Goal: Task Accomplishment & Management: Manage account settings

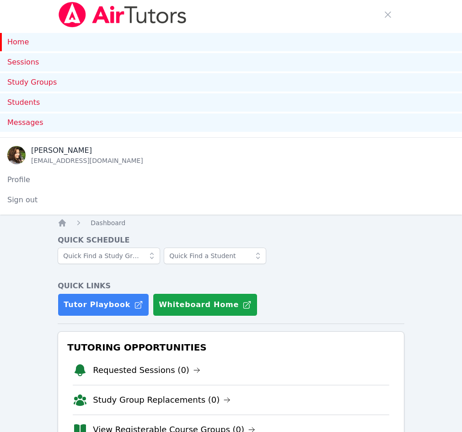
drag, startPoint x: 181, startPoint y: 48, endPoint x: 255, endPoint y: 33, distance: 75.5
click at [0, 0] on span "Messages" at bounding box center [0, 0] width 0 height 0
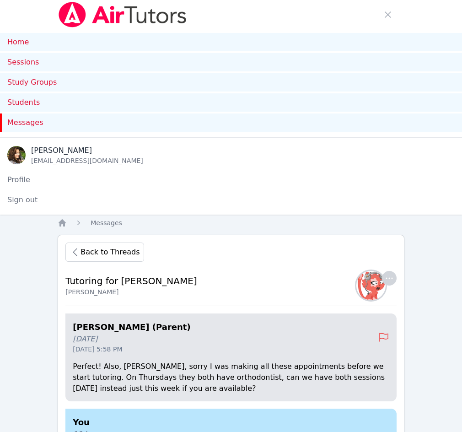
click at [75, 6] on img at bounding box center [122, 15] width 129 height 26
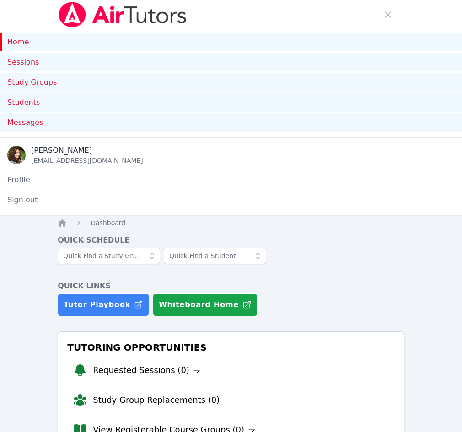
click at [104, 13] on img at bounding box center [122, 15] width 129 height 26
click at [30, 8] on nav "Home Sessions Study Groups Students Messages Open user menu Diana Carle Open ma…" at bounding box center [231, 107] width 462 height 215
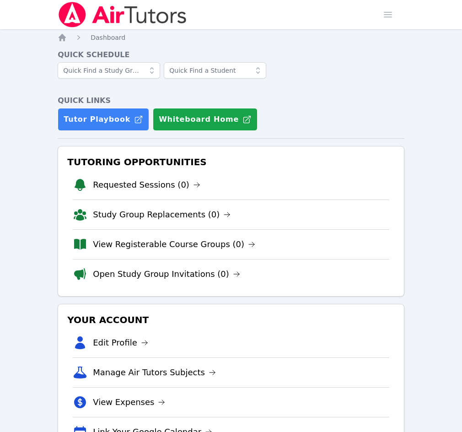
click at [125, 10] on img at bounding box center [122, 15] width 129 height 26
click at [149, 16] on img at bounding box center [122, 15] width 129 height 26
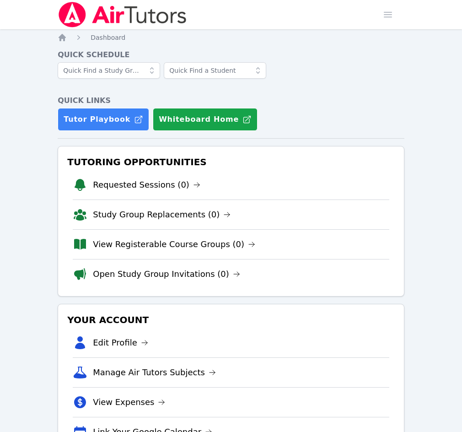
click at [97, 16] on img at bounding box center [122, 15] width 129 height 26
click at [162, 16] on img at bounding box center [122, 15] width 129 height 26
click at [174, 16] on img at bounding box center [122, 15] width 129 height 26
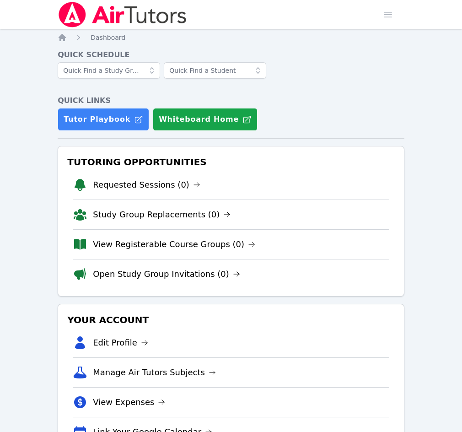
click at [149, 18] on img at bounding box center [122, 15] width 129 height 26
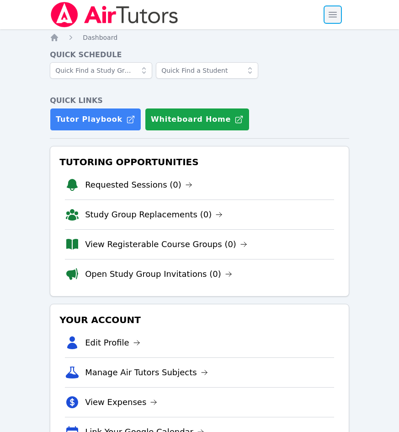
click at [337, 16] on span "button" at bounding box center [333, 15] width 20 height 20
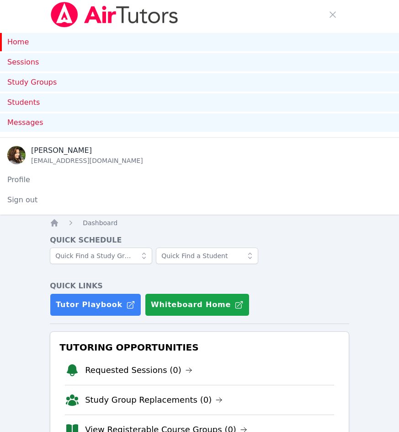
click at [90, 20] on img at bounding box center [114, 15] width 129 height 26
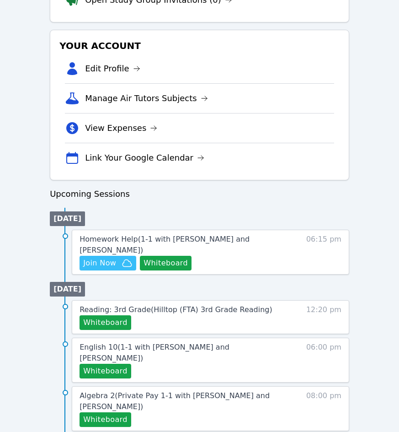
scroll to position [274, 0]
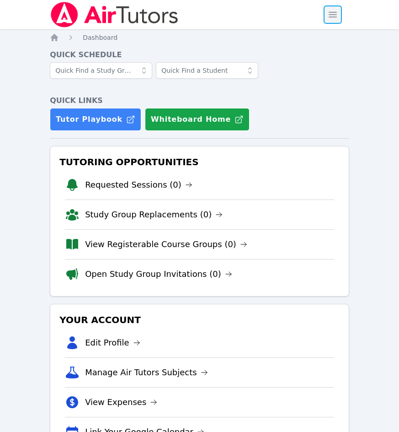
click at [334, 9] on span "button" at bounding box center [333, 15] width 20 height 20
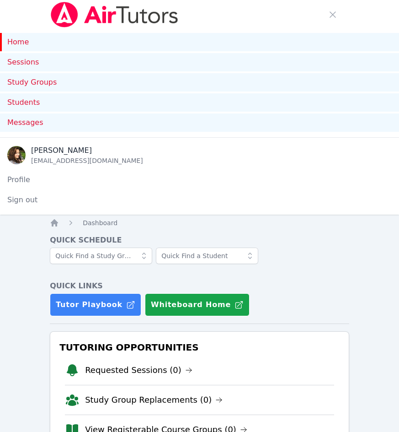
click at [105, 18] on img at bounding box center [114, 15] width 129 height 26
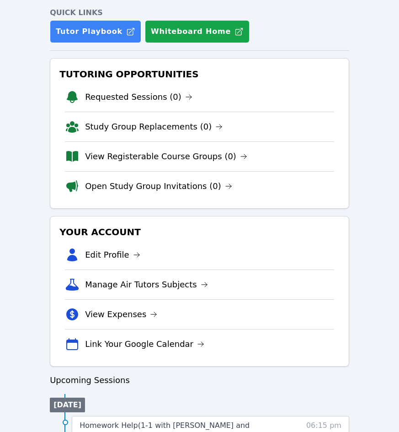
scroll to position [320, 0]
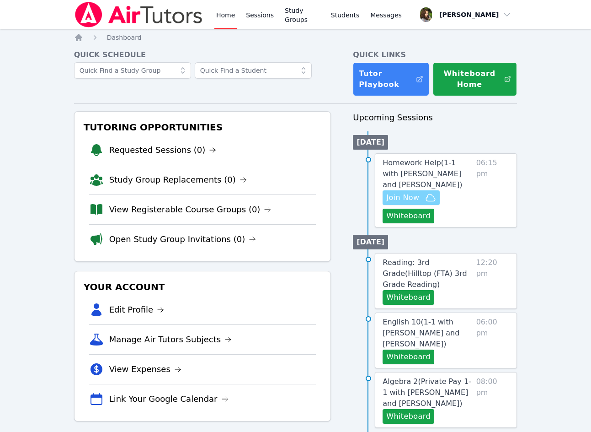
click at [406, 198] on span "Join Now" at bounding box center [403, 197] width 33 height 11
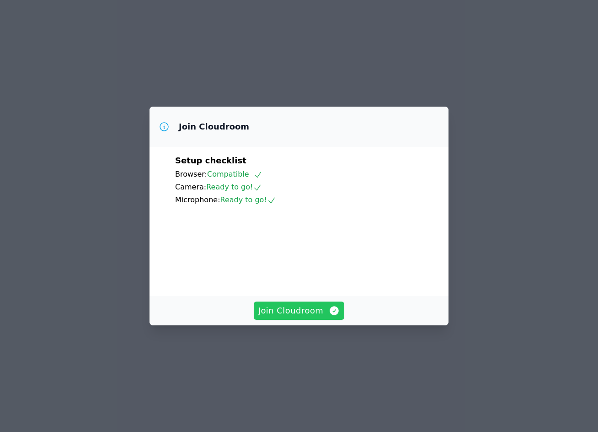
click at [303, 317] on span "Join Cloudroom" at bounding box center [299, 310] width 82 height 13
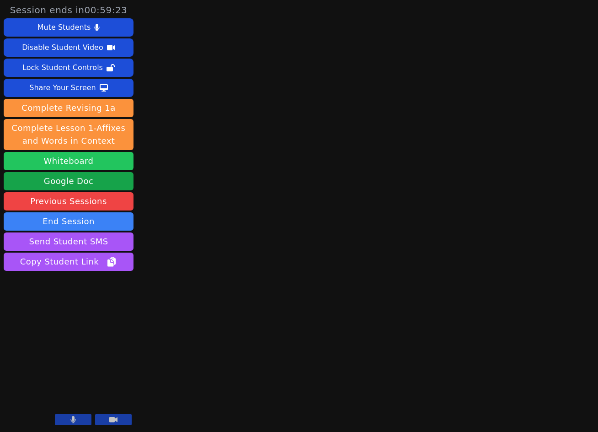
click at [62, 156] on button "Whiteboard" at bounding box center [69, 161] width 130 height 18
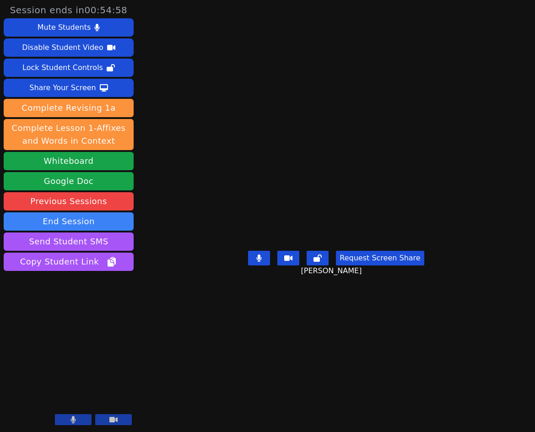
drag, startPoint x: 447, startPoint y: 388, endPoint x: 469, endPoint y: 382, distance: 22.9
click at [446, 388] on main "Daniel Shekhtman Request Screen Share Daniel Shekhtman" at bounding box center [336, 216] width 250 height 432
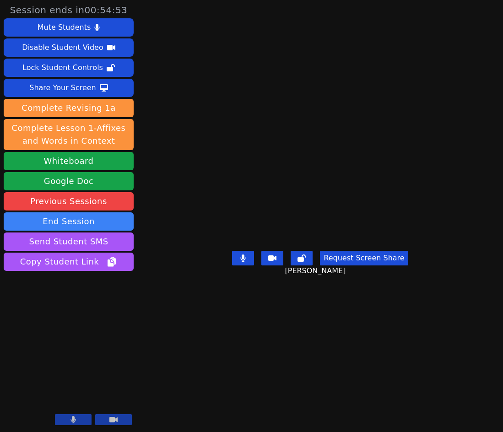
click at [398, 385] on main "Daniel Shekhtman Request Screen Share Daniel Shekhtman" at bounding box center [319, 216] width 239 height 432
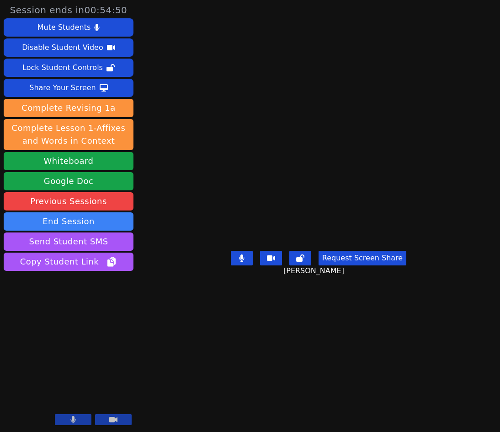
click at [414, 369] on main "Daniel Shekhtman Request Screen Share Daniel Shekhtman" at bounding box center [319, 216] width 238 height 432
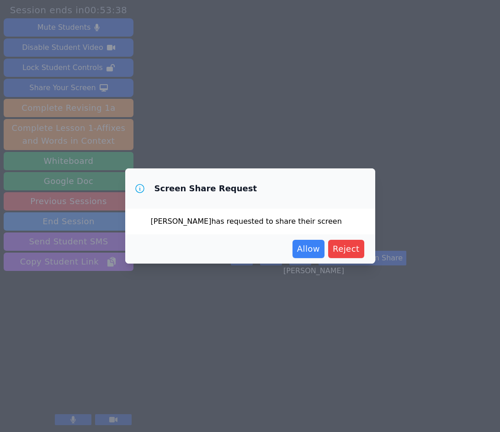
drag, startPoint x: 311, startPoint y: 249, endPoint x: 484, endPoint y: 221, distance: 175.6
click at [311, 249] on span "Allow" at bounding box center [308, 248] width 23 height 13
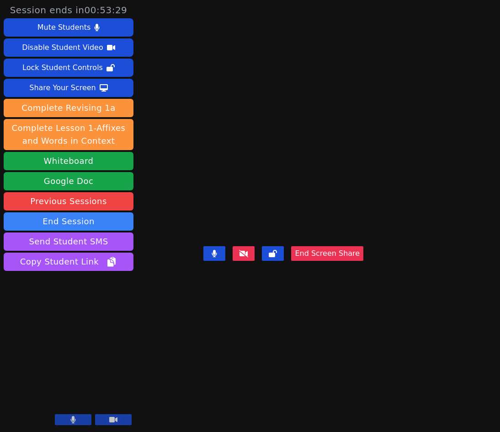
click at [364, 279] on div "End Screen Share" at bounding box center [284, 260] width 160 height 37
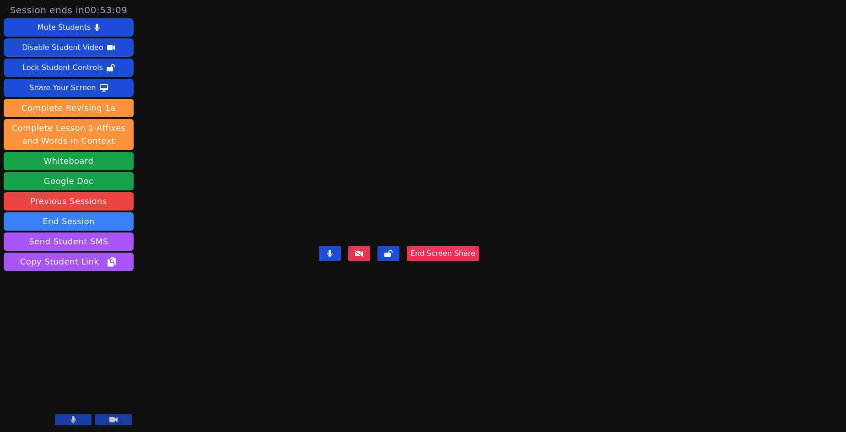
click at [330, 243] on video at bounding box center [398, 198] width 137 height 90
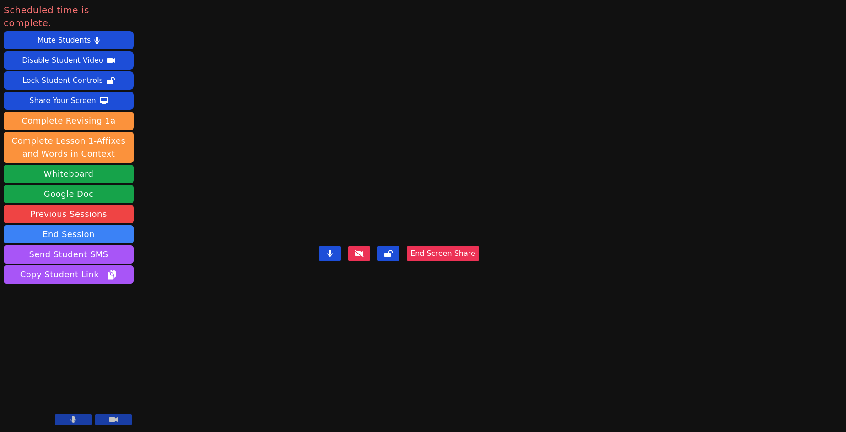
click at [479, 261] on button "End Screen Share" at bounding box center [443, 253] width 72 height 15
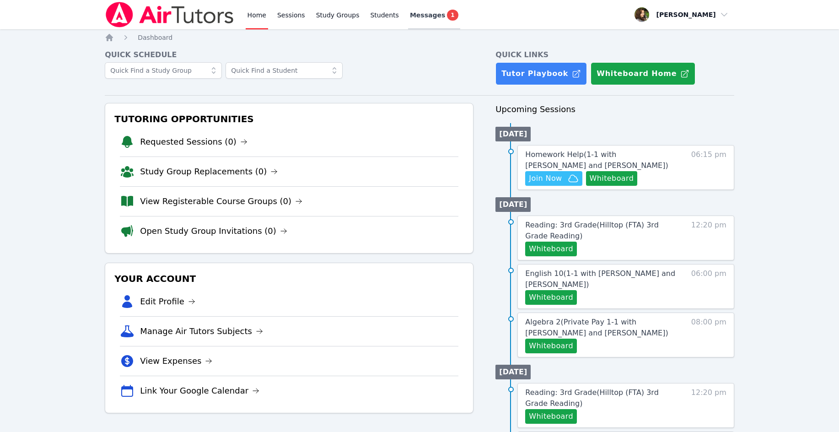
click at [416, 20] on div "Messages 1" at bounding box center [434, 15] width 48 height 11
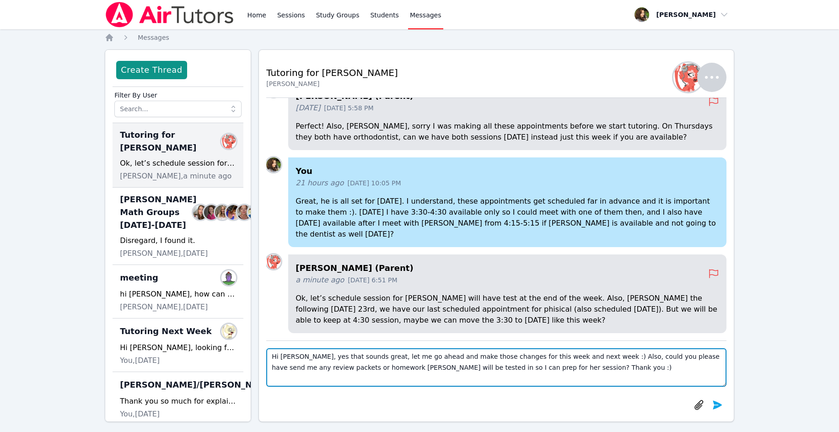
click at [534, 358] on textarea "Hi Yuliya, yes that sounds great, let me go ahead and make those changes for th…" at bounding box center [496, 367] width 460 height 38
click at [372, 368] on textarea "Hi Yuliya, yes that sounds great, let me go ahead and make those changes for th…" at bounding box center [496, 367] width 460 height 38
click at [369, 368] on textarea "Hi Yuliya, yes that sounds great, let me go ahead and make those changes for th…" at bounding box center [496, 367] width 460 height 38
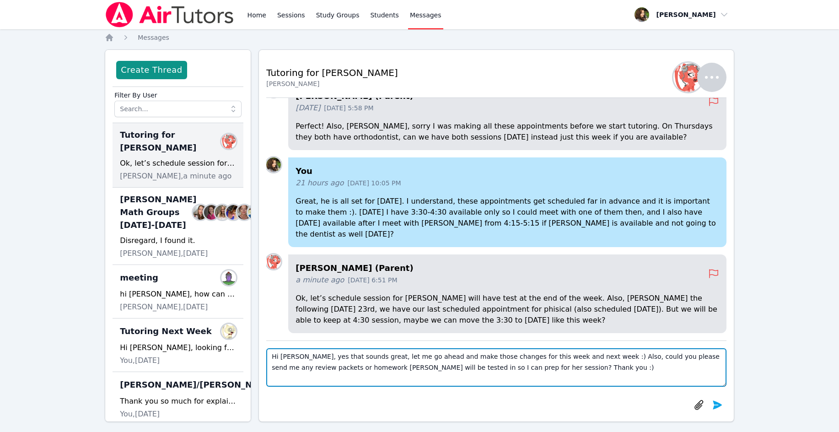
click at [369, 368] on textarea "Hi Yuliya, yes that sounds great, let me go ahead and make those changes for th…" at bounding box center [496, 367] width 460 height 38
click at [372, 367] on textarea "Hi Yuliya, yes that sounds great, let me go ahead and make those changes for th…" at bounding box center [496, 367] width 460 height 38
click at [458, 367] on textarea "Hi Yuliya, yes that sounds great, let me go ahead and make those changes for th…" at bounding box center [496, 367] width 460 height 38
click at [456, 367] on textarea "Hi Yuliya, yes that sounds great, let me go ahead and make those changes for th…" at bounding box center [496, 367] width 460 height 38
type textarea "Hi [PERSON_NAME], yes that sounds great, let me go ahead and make those changes…"
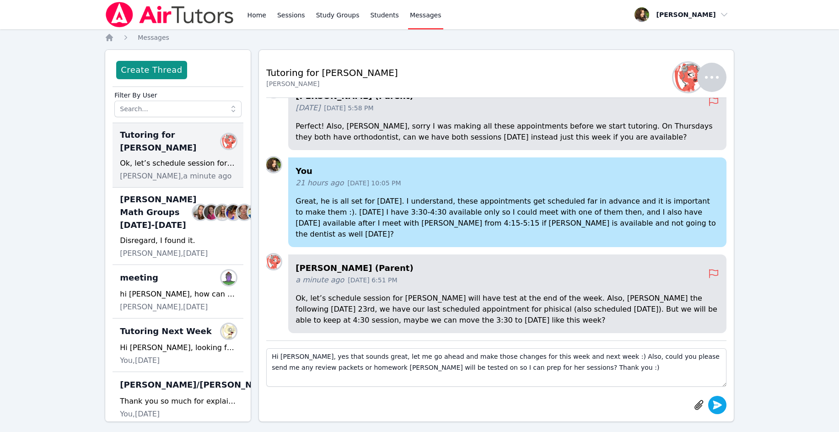
click at [534, 405] on icon "submit" at bounding box center [717, 404] width 11 height 11
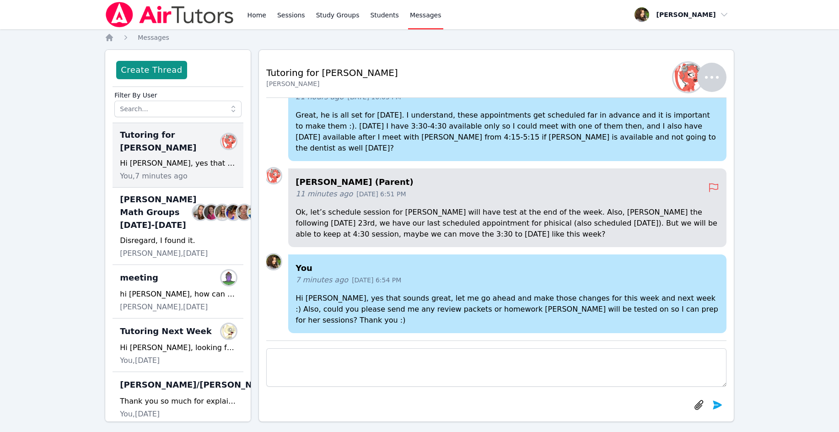
click at [157, 13] on img at bounding box center [169, 15] width 129 height 26
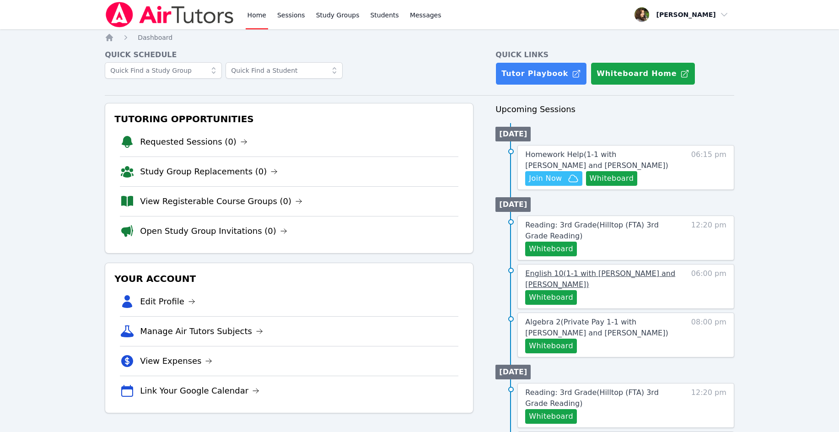
click at [567, 271] on span "English 10 ( 1-1 with Kira Dubovska and Diana Carle )" at bounding box center [600, 279] width 150 height 20
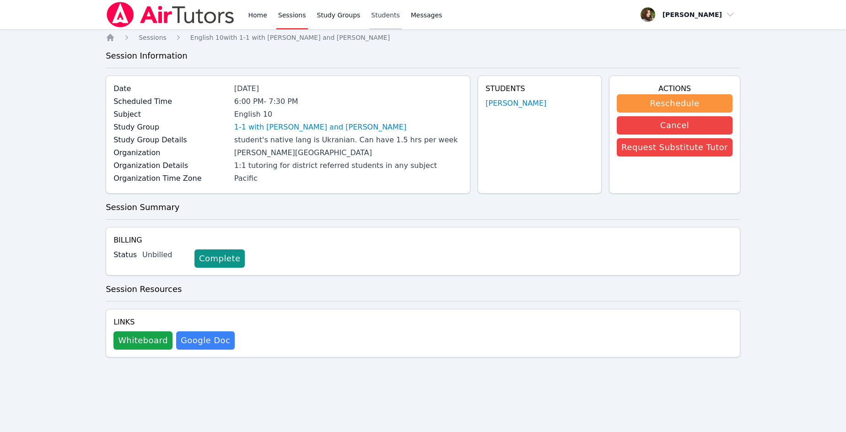
drag, startPoint x: 202, startPoint y: 59, endPoint x: 369, endPoint y: 23, distance: 170.7
click at [203, 59] on h3 "Session Information" at bounding box center [423, 55] width 634 height 13
click at [298, 20] on link "Sessions" at bounding box center [292, 14] width 32 height 29
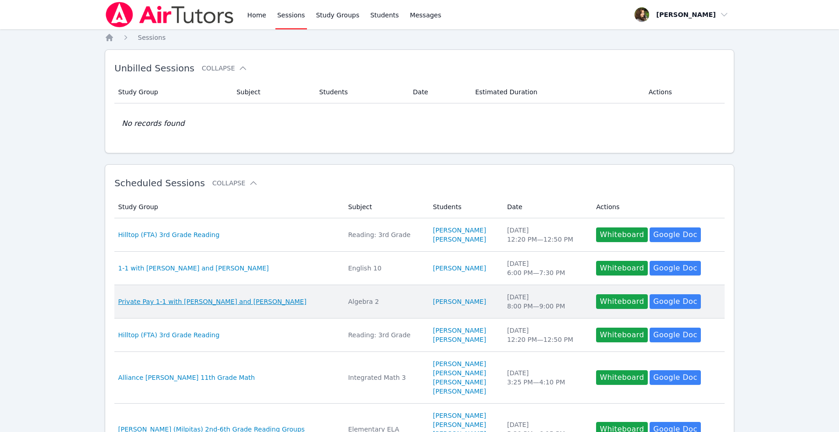
click at [186, 306] on span "Private Pay 1-1 with [PERSON_NAME] and [PERSON_NAME]" at bounding box center [212, 301] width 188 height 9
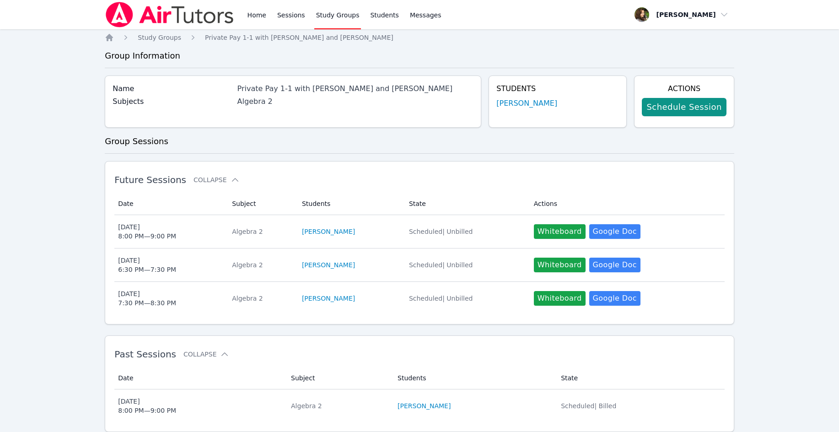
click at [80, 250] on div "Home Sessions Study Groups Students Messages Open user menu Diana Carle Open ma…" at bounding box center [419, 230] width 839 height 461
click at [667, 107] on link "Schedule Session" at bounding box center [684, 107] width 84 height 18
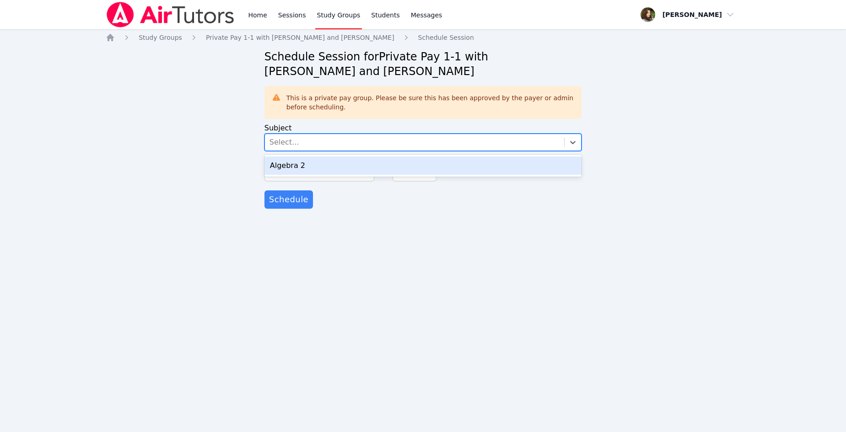
click at [344, 144] on div "Select..." at bounding box center [414, 142] width 299 height 16
click at [344, 165] on div "Algebra 2" at bounding box center [422, 165] width 317 height 18
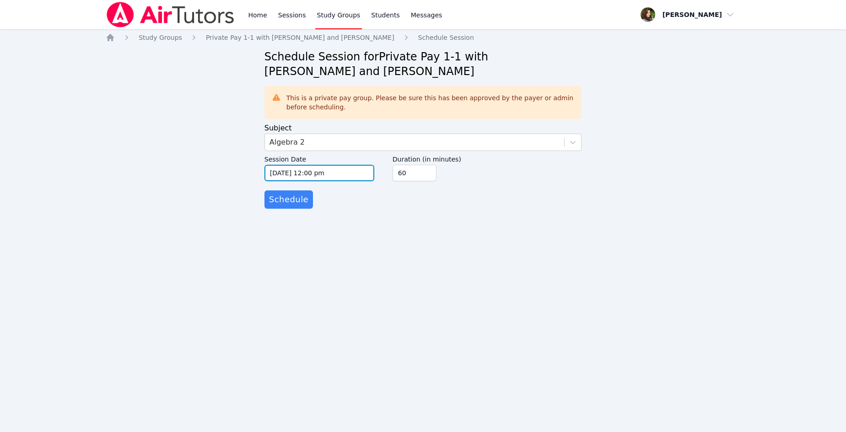
click at [341, 176] on input "10/13/2025 12:00 pm" at bounding box center [319, 173] width 110 height 16
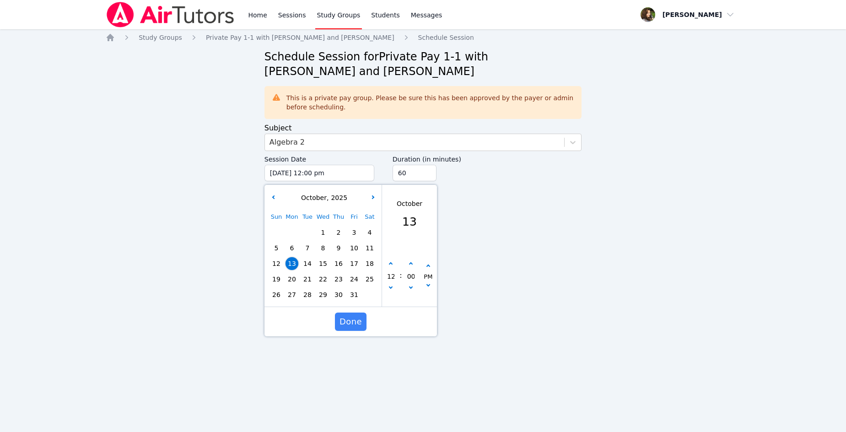
click at [309, 278] on span "21" at bounding box center [307, 279] width 13 height 13
click at [392, 262] on button "button" at bounding box center [390, 263] width 9 height 9
type input "10/21/2025 01:00 pm"
type input "01"
click at [392, 262] on button "button" at bounding box center [390, 263] width 9 height 9
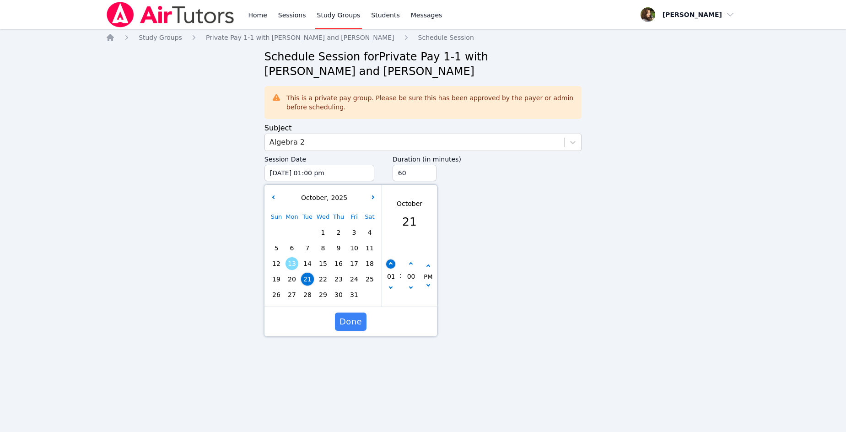
type input "10/21/2025 02:00 pm"
type input "02"
click at [392, 262] on button "button" at bounding box center [390, 263] width 9 height 9
type input "10/21/2025 03:00 pm"
type input "03"
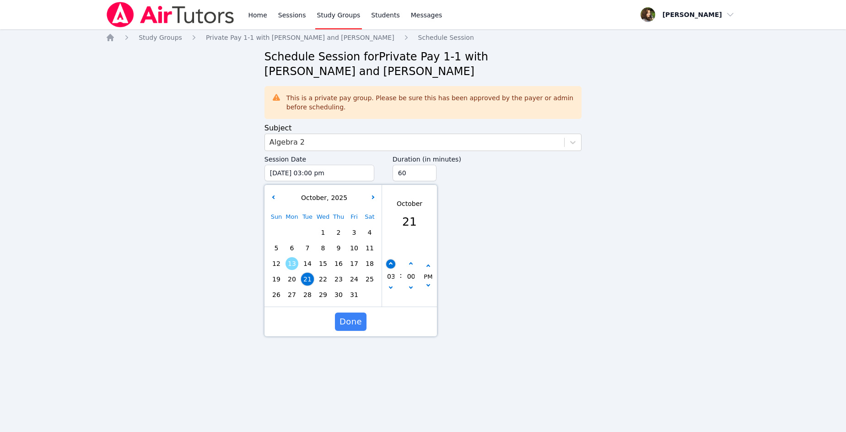
click at [392, 262] on button "button" at bounding box center [390, 263] width 9 height 9
type input "10/21/2025 04:00 pm"
type input "04"
click at [392, 262] on button "button" at bounding box center [390, 263] width 9 height 9
type input "10/21/2025 05:00 pm"
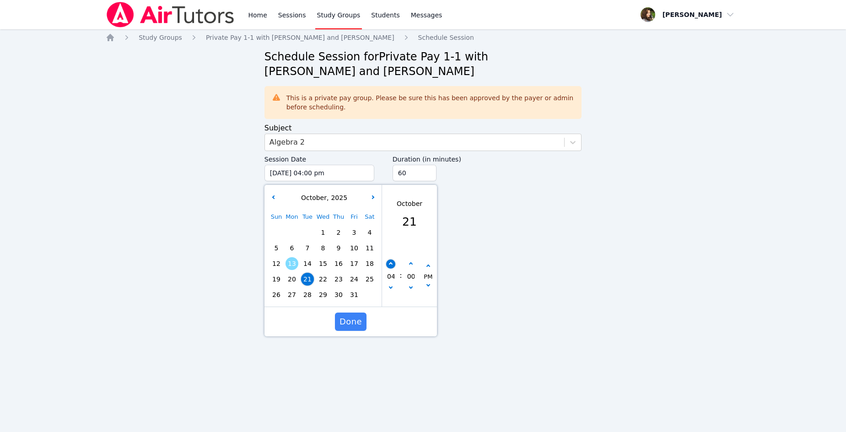
type input "05"
click at [392, 262] on button "button" at bounding box center [390, 263] width 9 height 9
type input "10/21/2025 06:00 pm"
type input "06"
click at [392, 262] on button "button" at bounding box center [390, 263] width 9 height 9
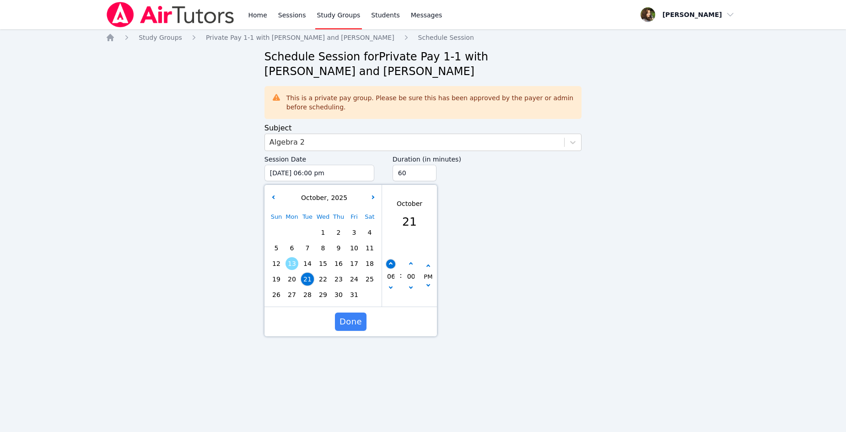
type input "10/21/2025 07:00 pm"
type input "07"
click at [392, 262] on button "button" at bounding box center [390, 263] width 9 height 9
type input "[DATE] 08:00 pm"
type input "08"
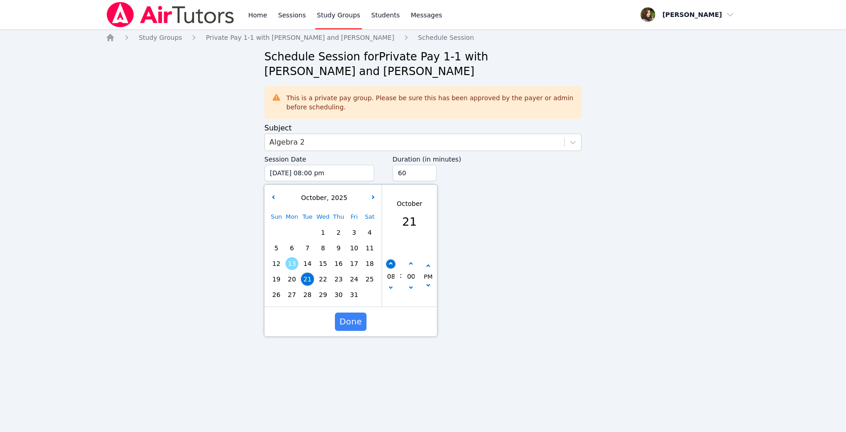
click at [392, 262] on button "button" at bounding box center [390, 263] width 9 height 9
type input "10/21/2025 09:00 pm"
type input "09"
click at [392, 285] on button "button" at bounding box center [390, 288] width 9 height 9
type input "[DATE] 08:00 pm"
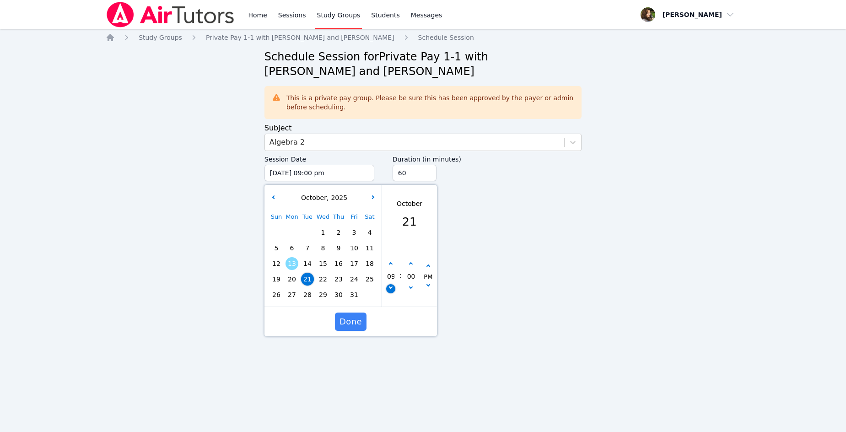
type input "08"
click at [347, 320] on span "Done" at bounding box center [350, 321] width 22 height 13
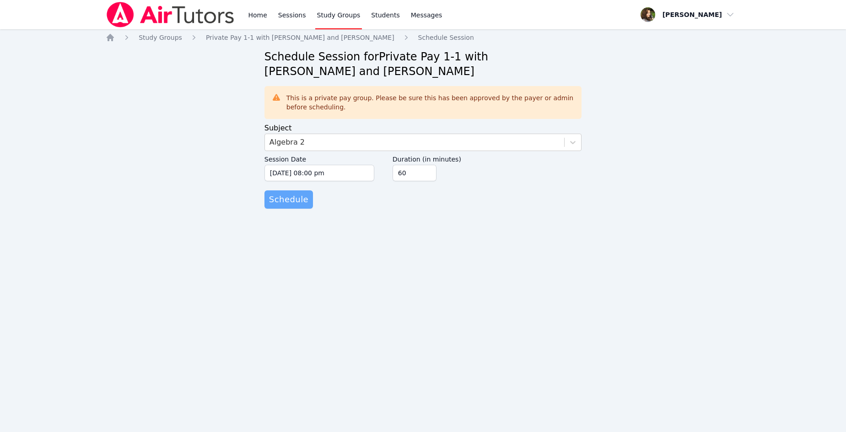
click at [295, 200] on span "Schedule" at bounding box center [288, 199] width 39 height 13
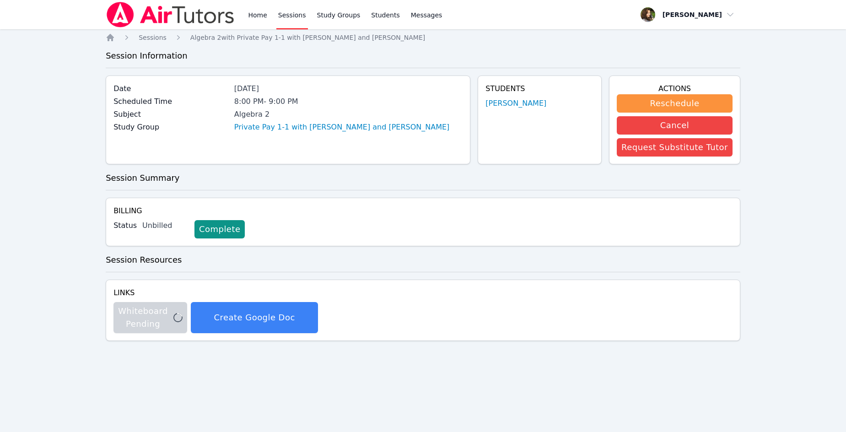
click at [200, 18] on img at bounding box center [170, 15] width 129 height 26
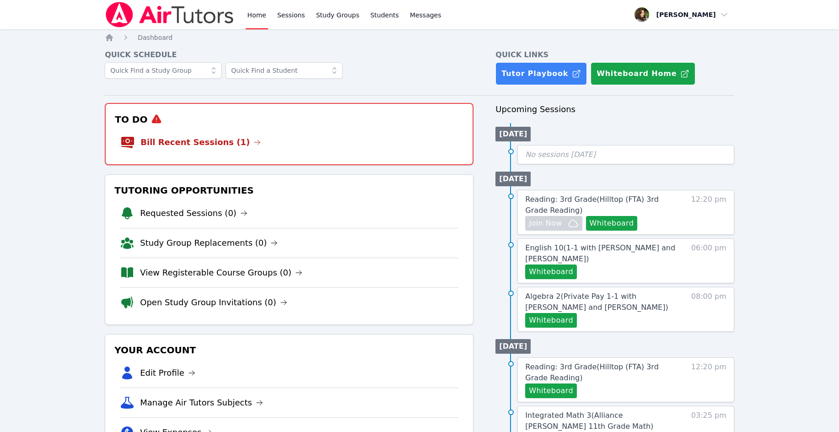
click at [241, 136] on li "Bill Recent Sessions (1)" at bounding box center [289, 142] width 338 height 29
click at [228, 141] on link "Bill Recent Sessions (1)" at bounding box center [200, 142] width 120 height 13
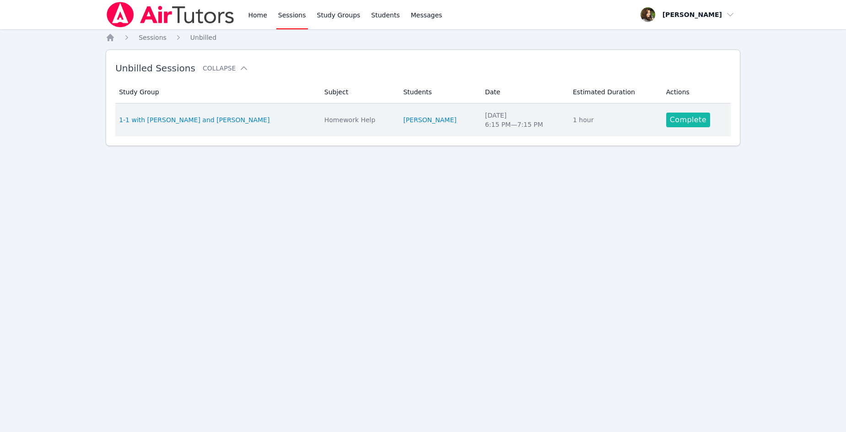
click at [692, 124] on link "Complete" at bounding box center [688, 120] width 44 height 15
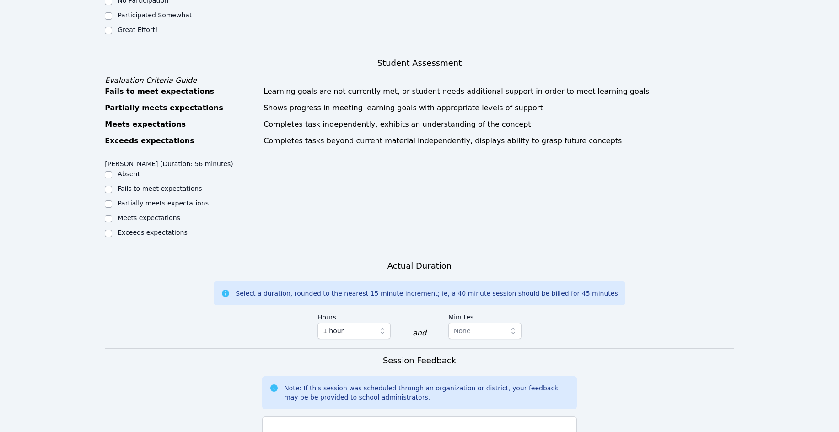
scroll to position [457, 0]
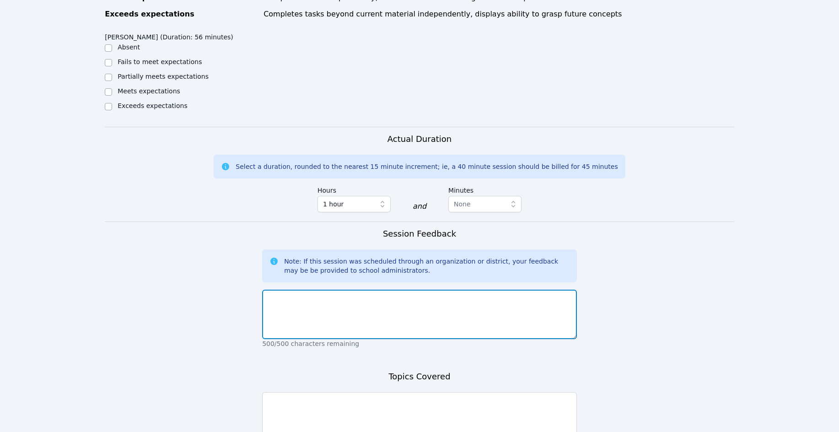
click at [350, 290] on textarea at bounding box center [419, 314] width 315 height 49
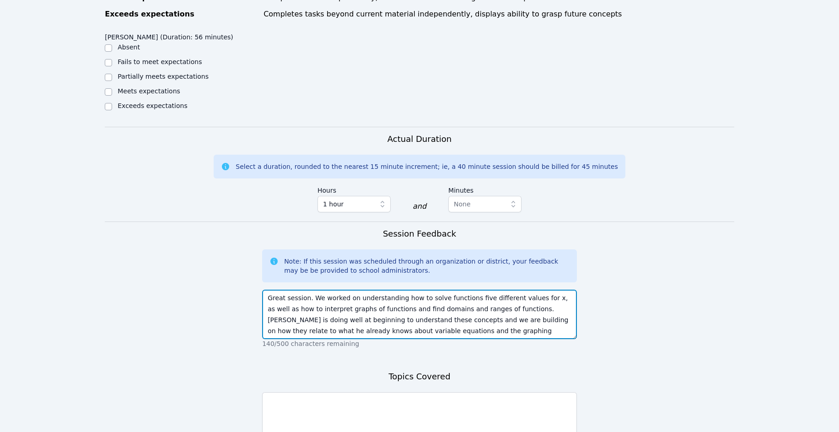
type textarea "Great session. We worked on understanding how to solve functions five different…"
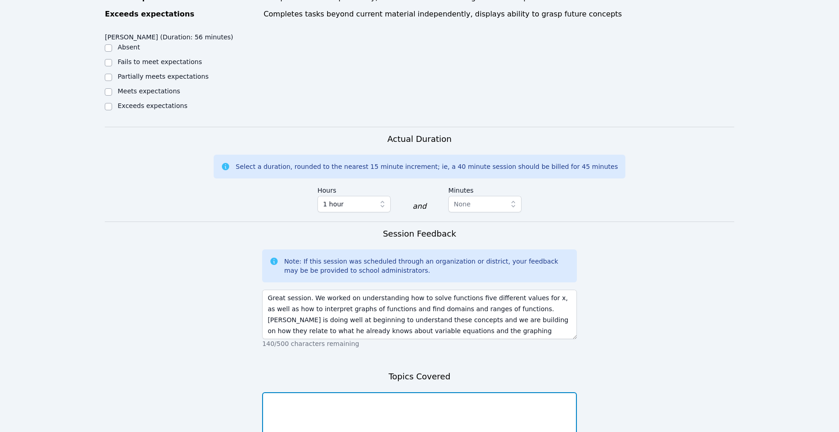
click at [406, 395] on textarea at bounding box center [419, 416] width 315 height 49
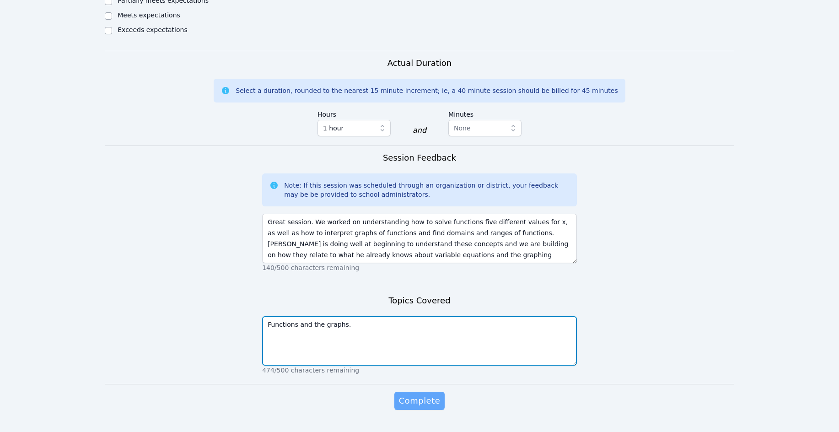
type textarea "Functions and the graphs."
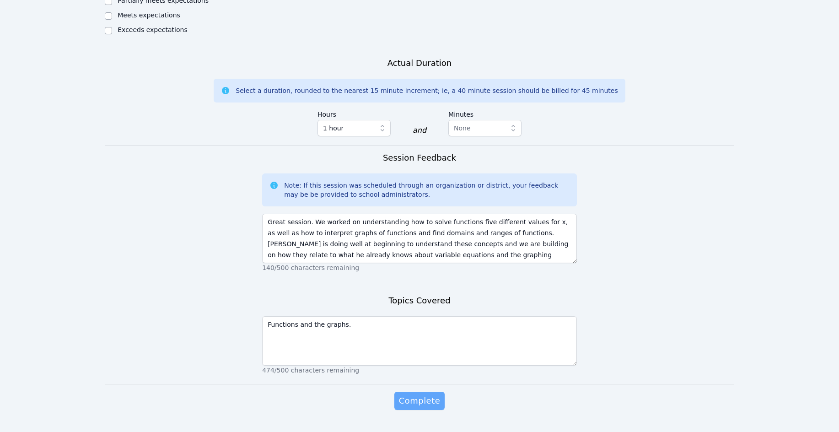
click at [413, 394] on span "Complete" at bounding box center [419, 400] width 41 height 13
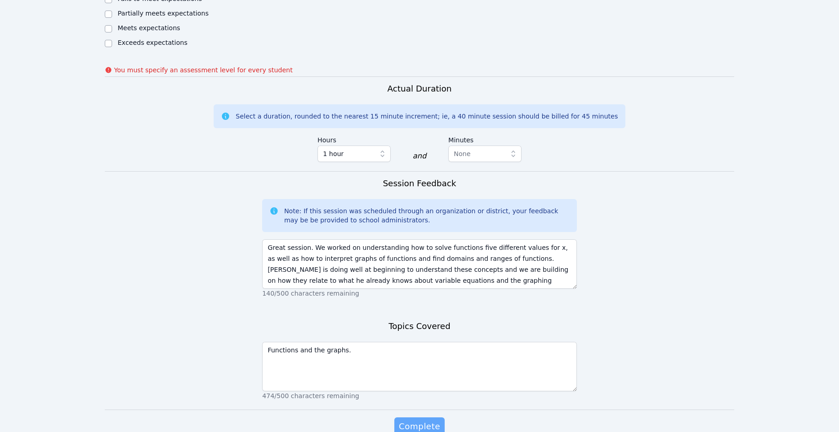
scroll to position [546, 0]
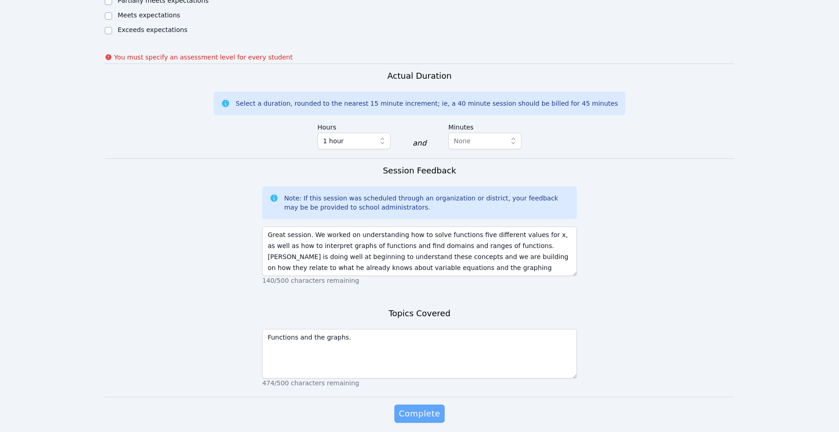
click at [414, 407] on span "Complete" at bounding box center [419, 413] width 41 height 13
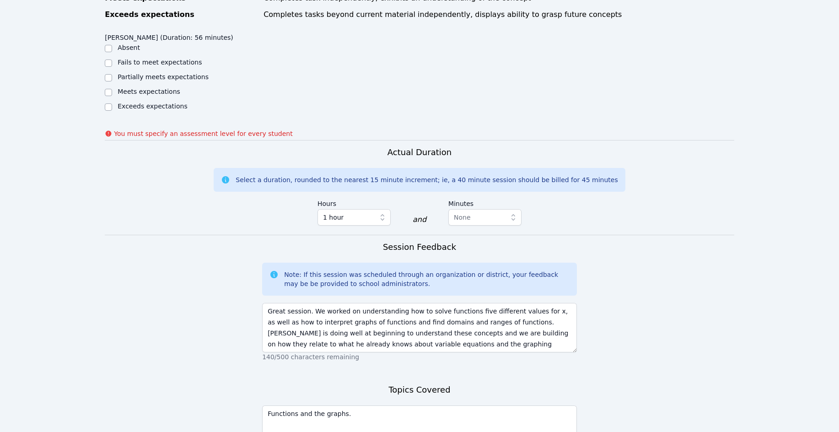
scroll to position [272, 0]
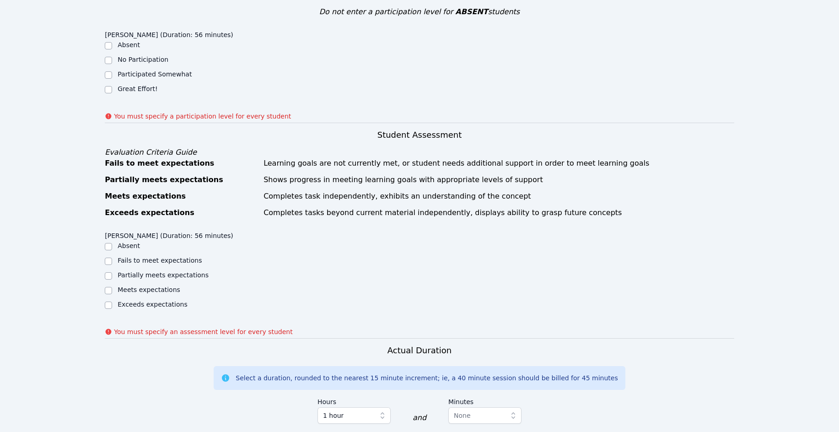
click at [124, 286] on label "Meets expectations" at bounding box center [149, 289] width 63 height 7
click at [112, 287] on input "Meets expectations" at bounding box center [108, 290] width 7 height 7
checkbox input "true"
click at [131, 85] on label "Great Effort!" at bounding box center [138, 88] width 40 height 7
click at [112, 86] on input "Great Effort!" at bounding box center [108, 89] width 7 height 7
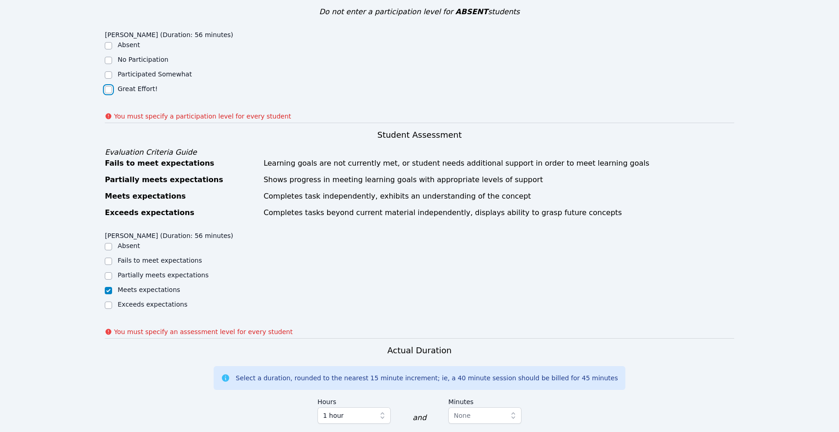
checkbox input "true"
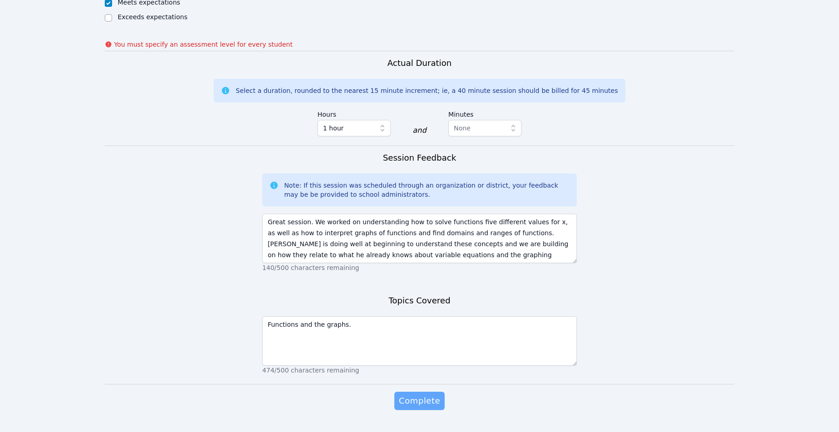
click at [436, 394] on span "Complete" at bounding box center [419, 400] width 41 height 13
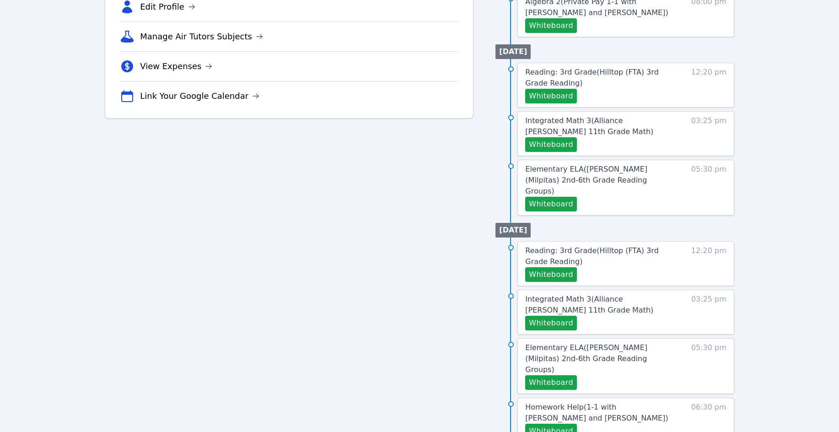
scroll to position [305, 0]
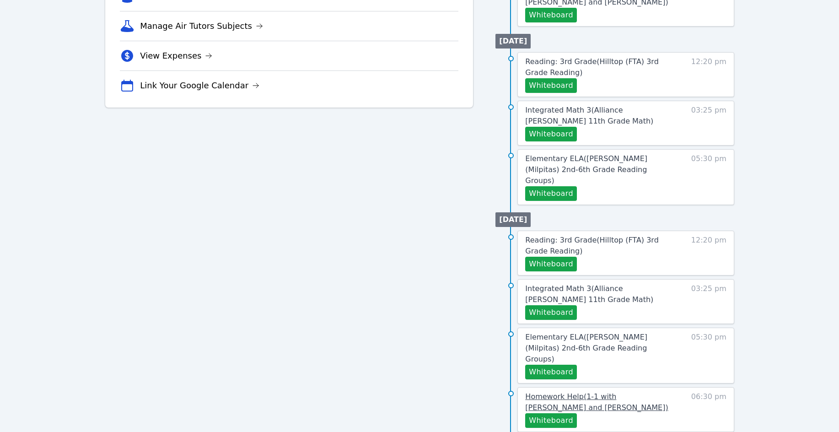
click at [586, 391] on link "Homework Help ( 1-1 with [PERSON_NAME] and [PERSON_NAME] )" at bounding box center [600, 402] width 151 height 22
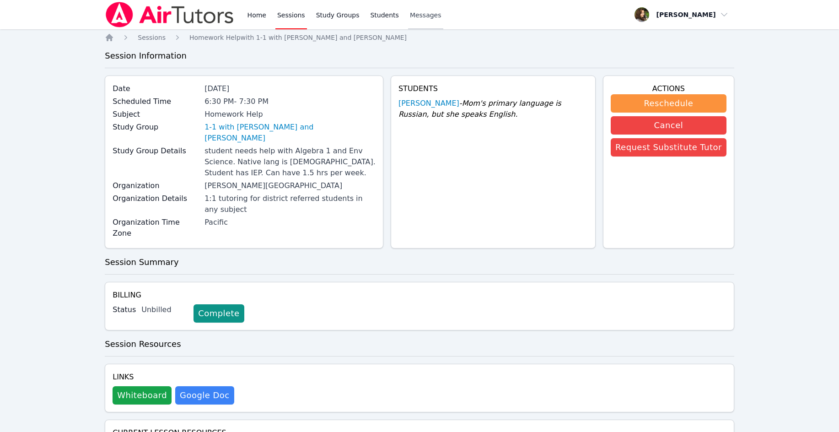
click at [420, 16] on span "Messages" at bounding box center [426, 15] width 32 height 9
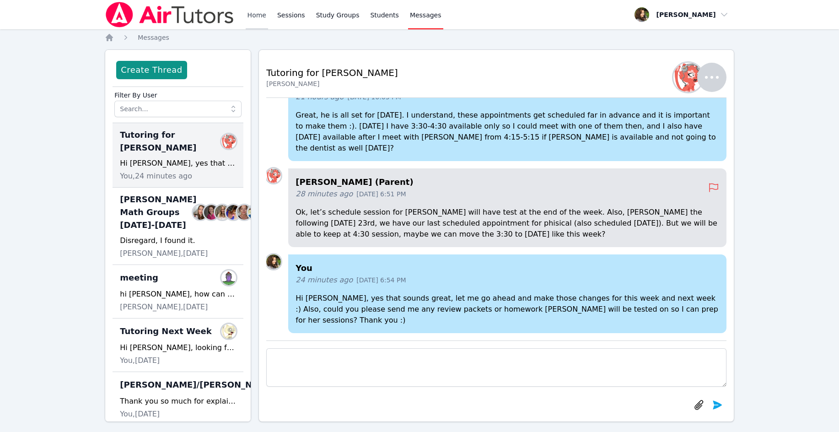
click at [262, 18] on link "Home" at bounding box center [257, 14] width 22 height 29
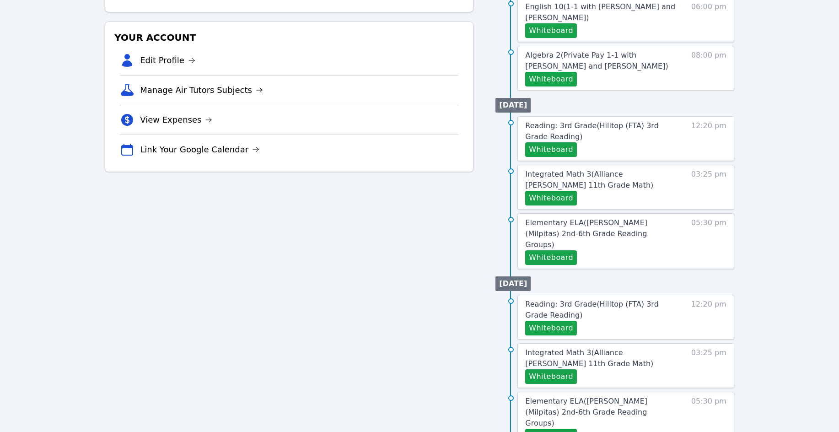
scroll to position [305, 0]
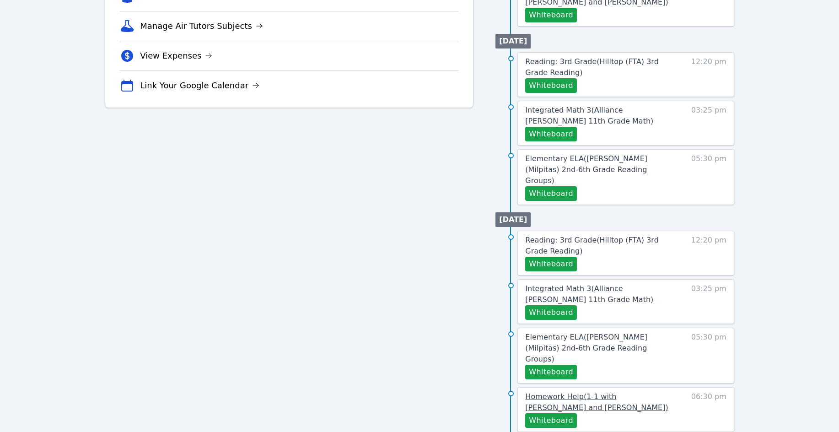
click at [578, 392] on span "Homework Help ( 1-1 with [PERSON_NAME] and [PERSON_NAME] )" at bounding box center [596, 402] width 143 height 20
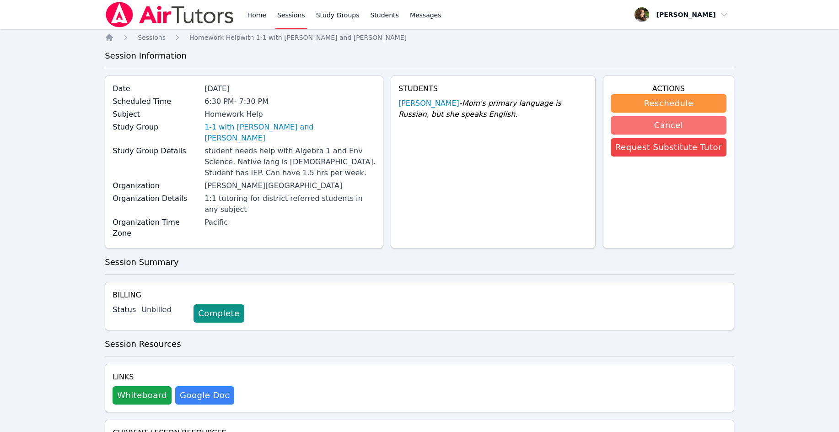
click at [677, 127] on button "Cancel" at bounding box center [669, 125] width 116 height 18
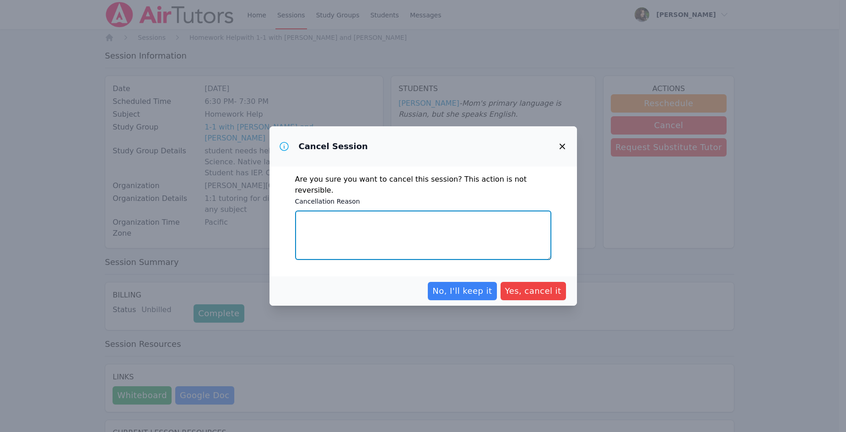
click at [435, 225] on textarea "Cancellation Reason" at bounding box center [423, 234] width 256 height 49
type textarea "Parent requested for prescheduled orthodontist appointment"
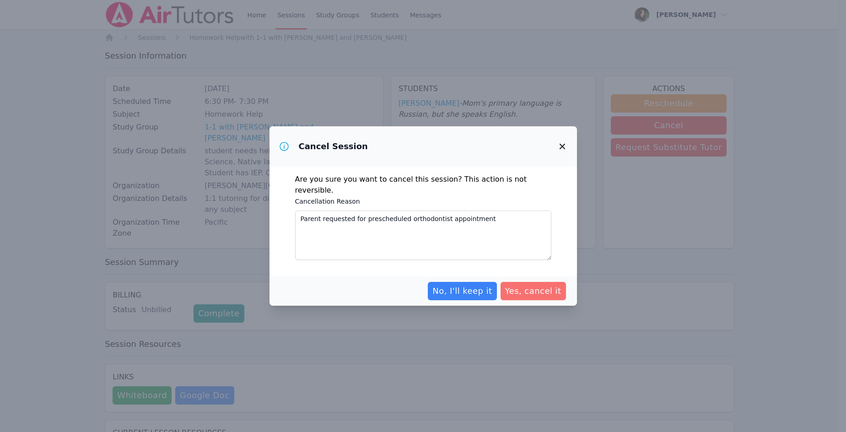
click at [526, 285] on span "Yes, cancel it" at bounding box center [533, 291] width 56 height 13
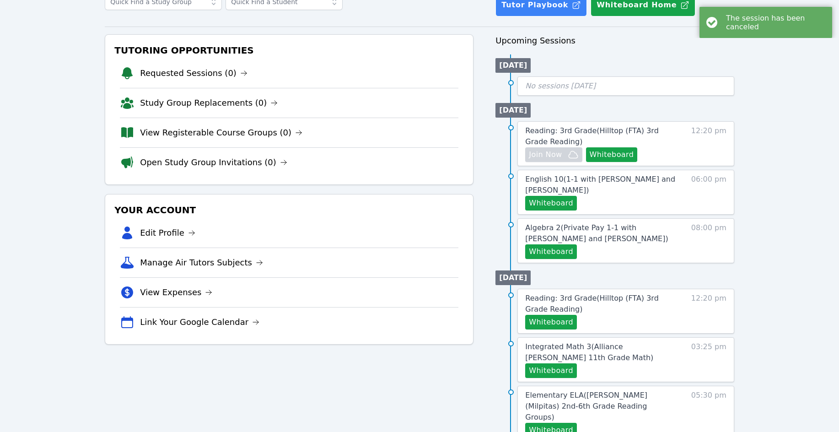
scroll to position [305, 0]
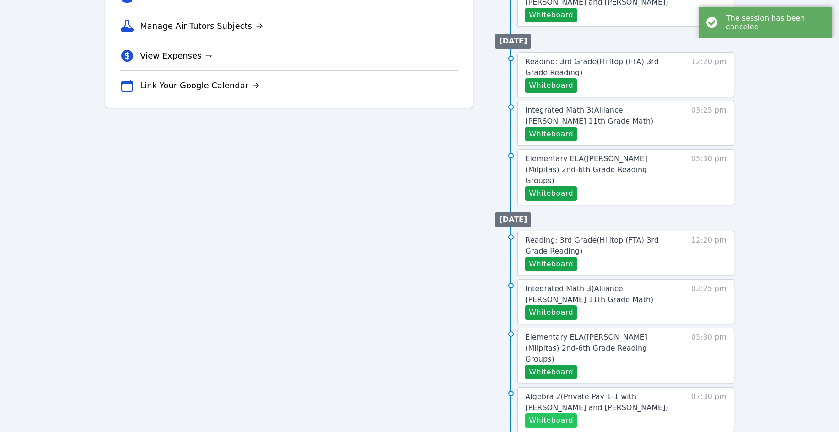
click at [565, 413] on button "Whiteboard" at bounding box center [551, 420] width 52 height 15
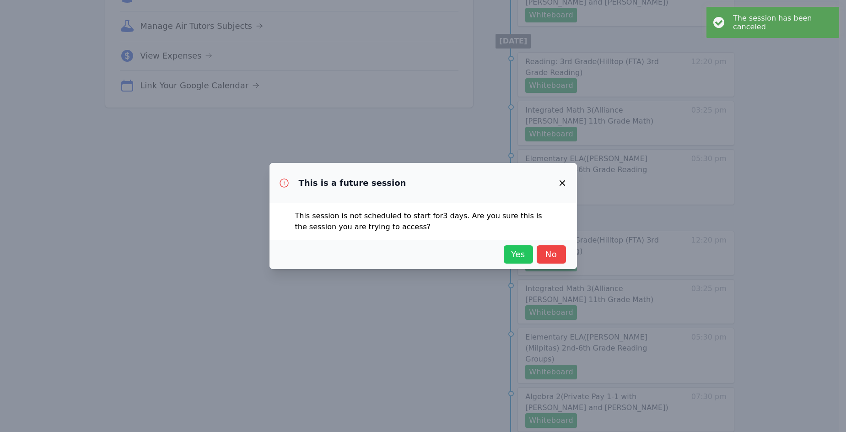
click at [515, 256] on span "Yes" at bounding box center [518, 254] width 20 height 13
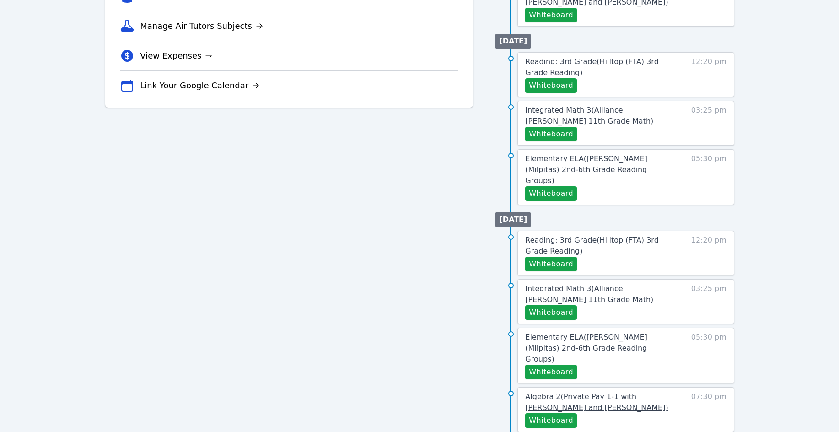
click at [589, 392] on span "Algebra 2 ( Private Pay 1-1 with [PERSON_NAME] and [PERSON_NAME] )" at bounding box center [596, 402] width 143 height 20
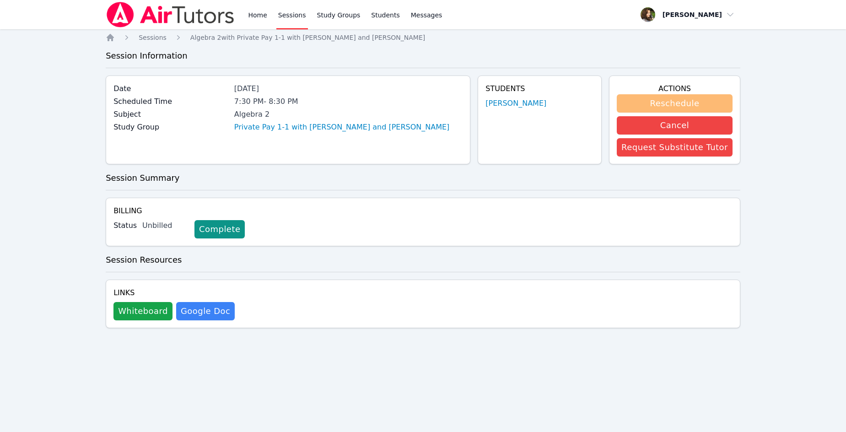
click at [674, 106] on button "Reschedule" at bounding box center [675, 103] width 116 height 18
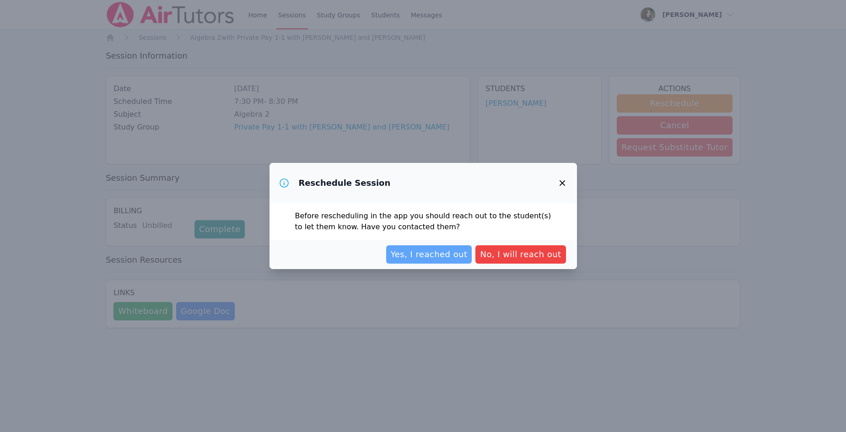
click at [452, 254] on span "Yes, I reached out" at bounding box center [429, 254] width 77 height 13
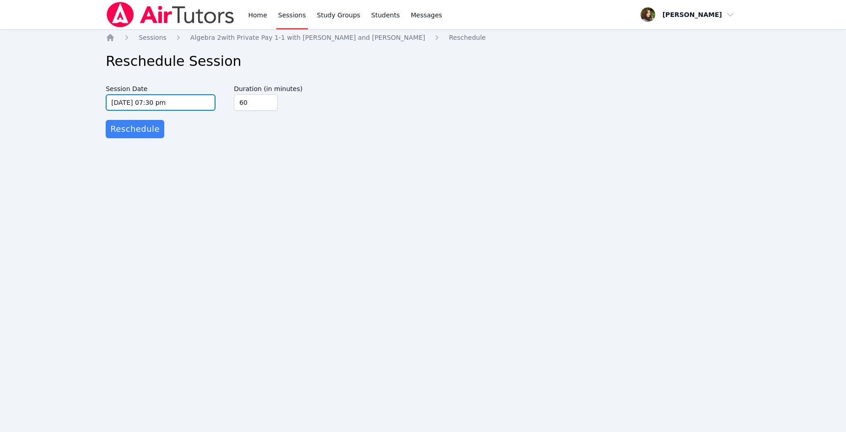
click at [164, 107] on input "[DATE] 07:30 pm" at bounding box center [161, 102] width 110 height 16
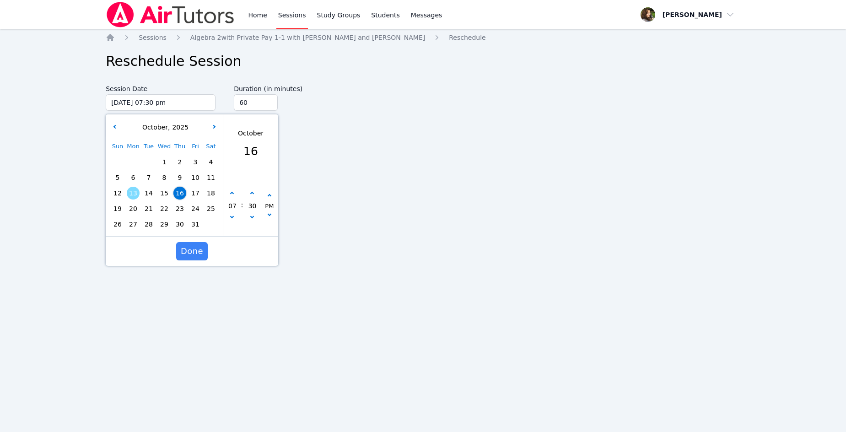
click at [168, 194] on span "15" at bounding box center [164, 193] width 13 height 13
click at [231, 217] on icon "button" at bounding box center [232, 217] width 4 height 4
type input "[DATE] 06:30 pm"
type input "06"
click at [190, 248] on span "Done" at bounding box center [192, 251] width 22 height 13
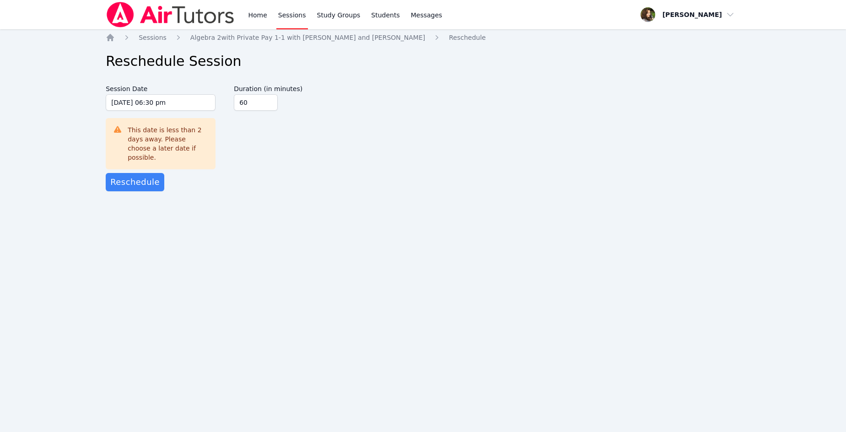
click at [148, 162] on div "Session Date [DATE] 06:30 pm [DATE] 6:30 pm This date is less than 2 days away.…" at bounding box center [161, 127] width 110 height 92
click at [147, 176] on span "Reschedule" at bounding box center [134, 182] width 49 height 13
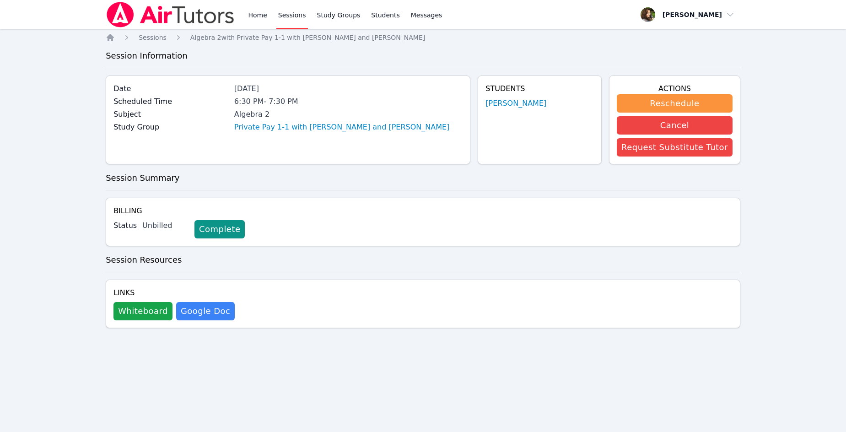
click at [68, 214] on div "Home Sessions Study Groups Students Messages Open user menu [PERSON_NAME] Open …" at bounding box center [423, 216] width 846 height 432
click at [290, 127] on link "Private Pay 1-1 with [PERSON_NAME] and [PERSON_NAME]" at bounding box center [341, 127] width 215 height 11
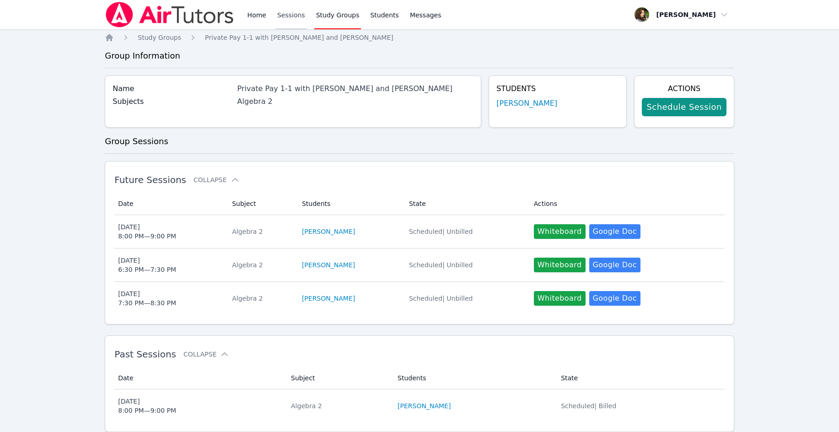
click at [284, 11] on link "Sessions" at bounding box center [291, 14] width 32 height 29
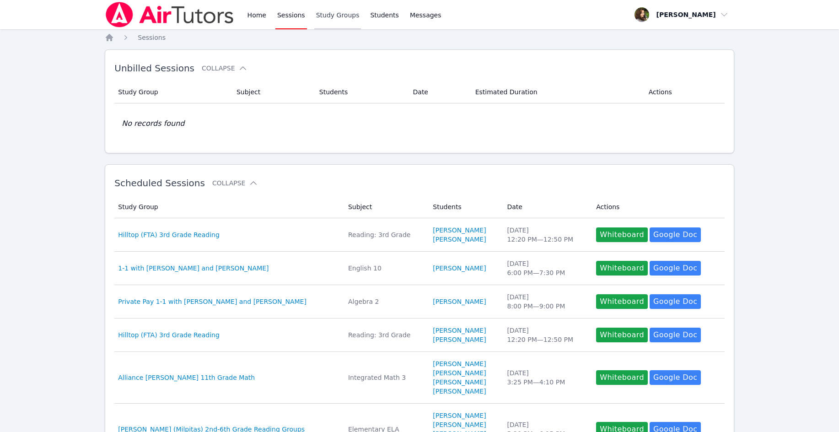
click at [315, 16] on link "Study Groups" at bounding box center [337, 14] width 47 height 29
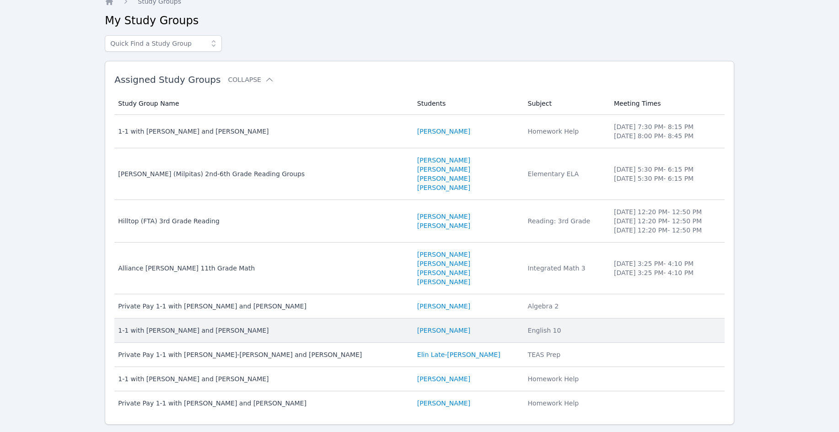
scroll to position [58, 0]
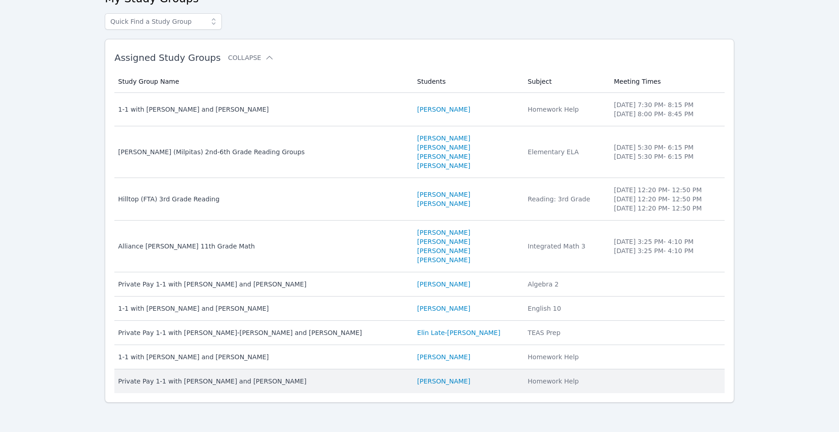
click at [241, 378] on div "Private Pay 1-1 with [PERSON_NAME] and [PERSON_NAME]" at bounding box center [262, 380] width 288 height 9
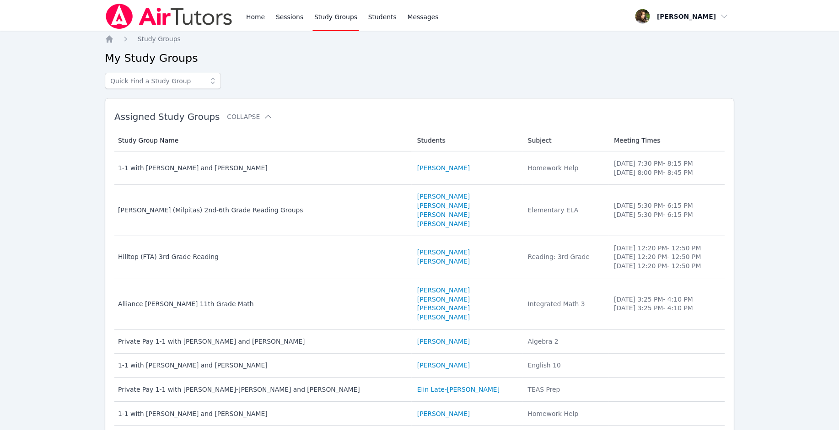
scroll to position [58, 0]
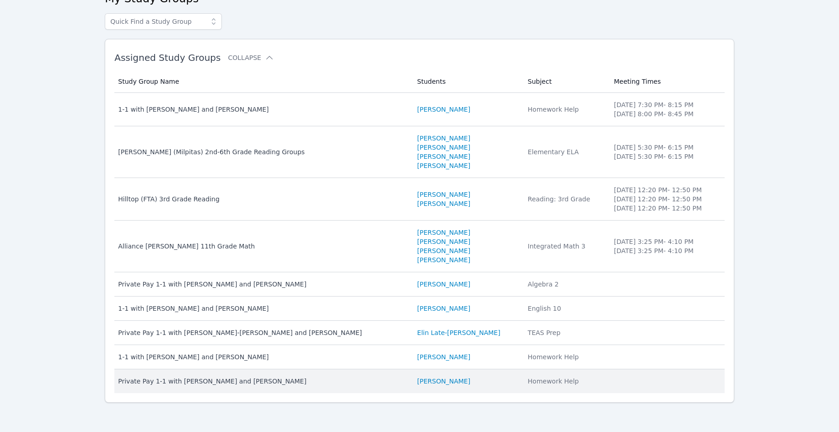
click at [238, 381] on div "Private Pay 1-1 with [PERSON_NAME] and [PERSON_NAME]" at bounding box center [262, 380] width 288 height 9
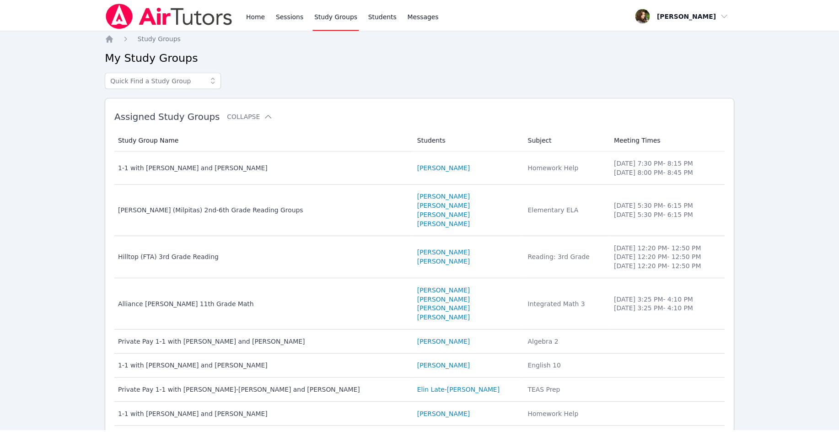
scroll to position [58, 0]
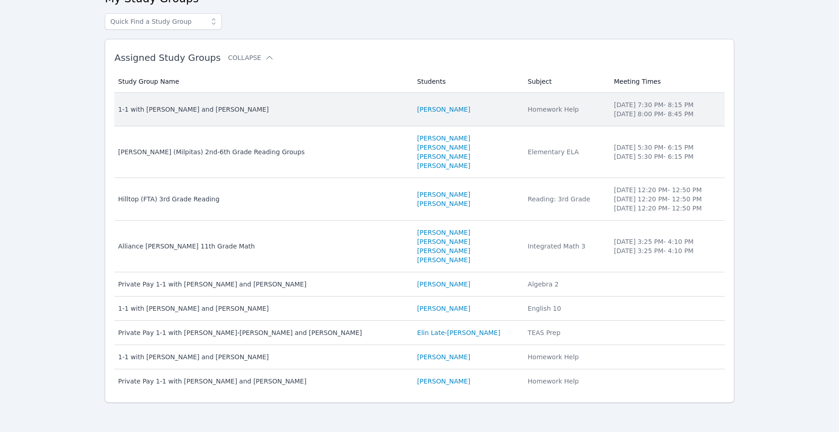
click at [233, 112] on div "1-1 with [PERSON_NAME] and [PERSON_NAME]" at bounding box center [262, 109] width 288 height 9
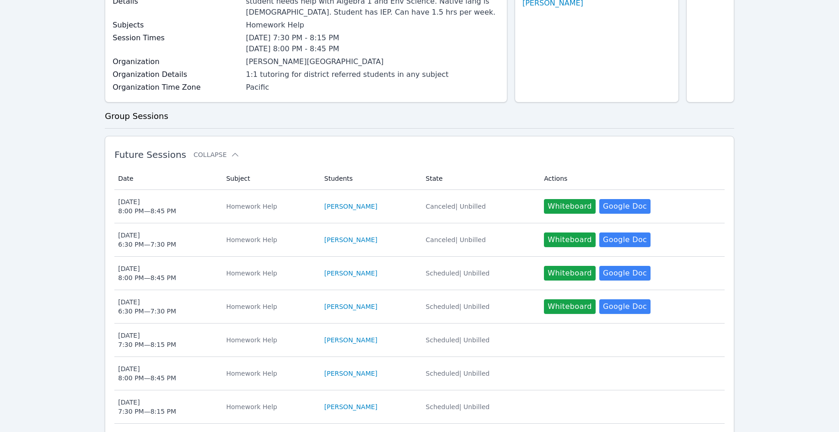
scroll to position [137, 0]
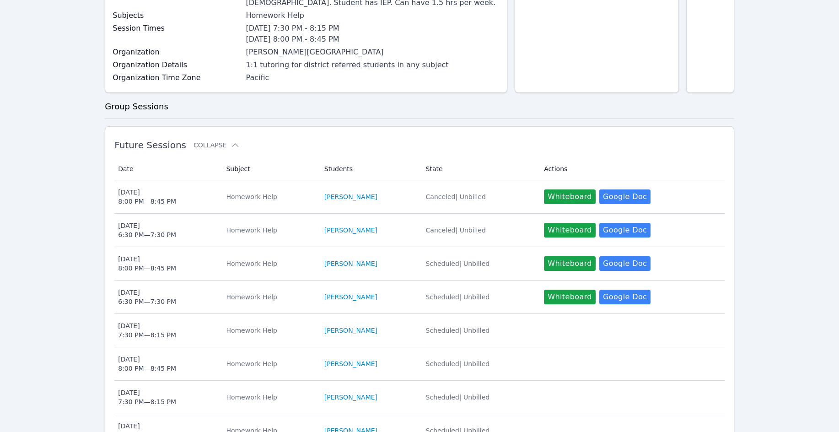
click at [88, 310] on div "Home Sessions Study Groups Students Messages Open user menu [PERSON_NAME] Open …" at bounding box center [419, 420] width 839 height 1115
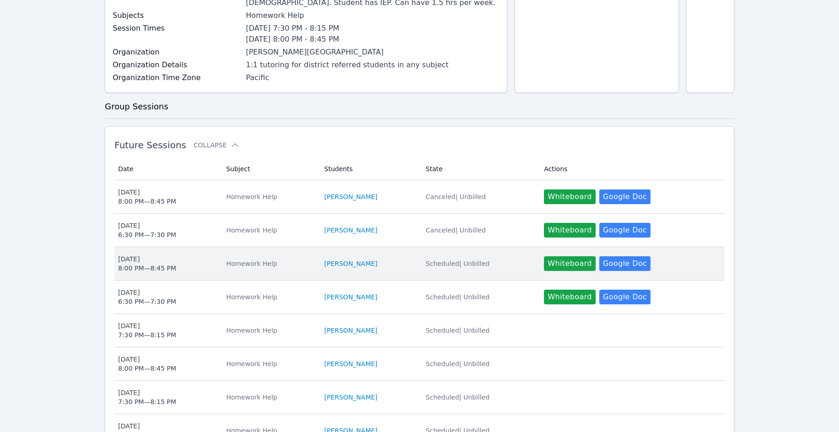
click at [482, 263] on span "Scheduled | Unbilled" at bounding box center [458, 263] width 64 height 7
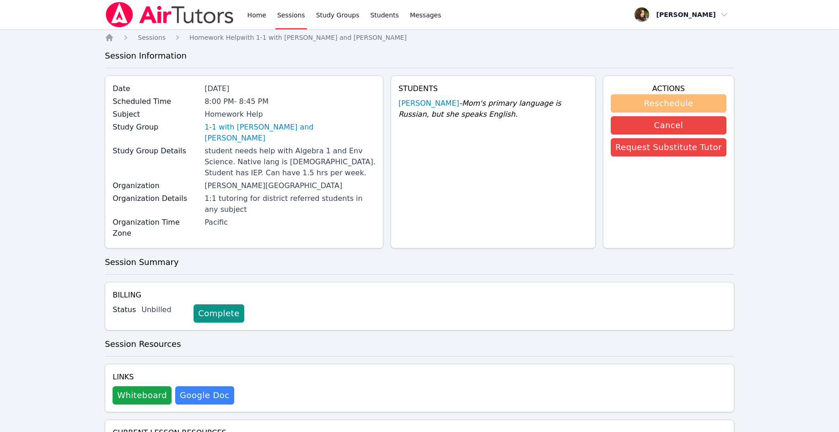
click at [677, 104] on button "Reschedule" at bounding box center [669, 103] width 116 height 18
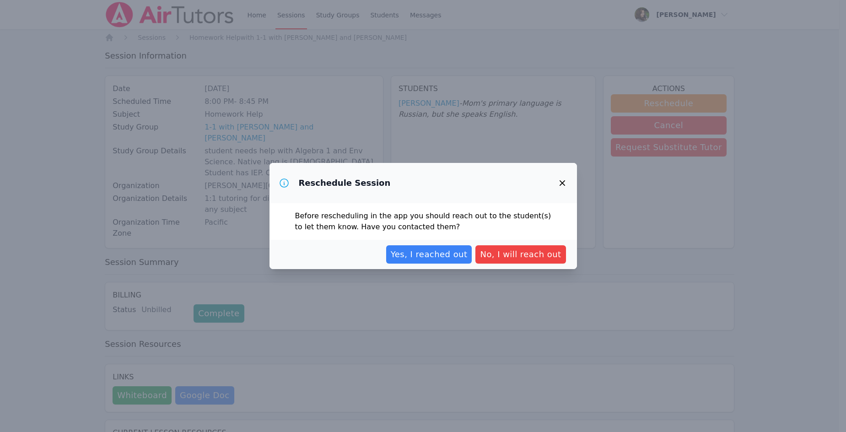
drag, startPoint x: 446, startPoint y: 256, endPoint x: 447, endPoint y: 247, distance: 8.3
click at [446, 255] on span "Yes, I reached out" at bounding box center [429, 254] width 77 height 13
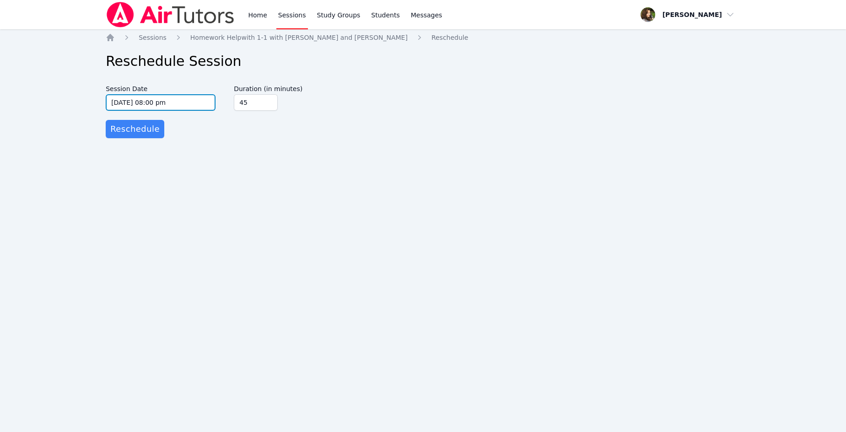
click at [138, 102] on input "[DATE] 08:00 pm" at bounding box center [161, 102] width 110 height 16
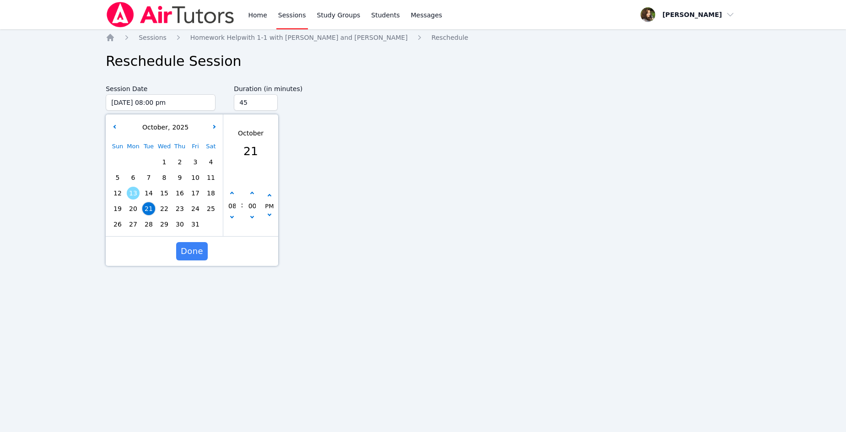
click at [132, 204] on span "20" at bounding box center [133, 208] width 13 height 13
click at [230, 216] on icon "button" at bounding box center [232, 217] width 4 height 4
type input "[DATE] 07:00 pm"
type input "07"
click at [230, 216] on icon "button" at bounding box center [232, 217] width 4 height 4
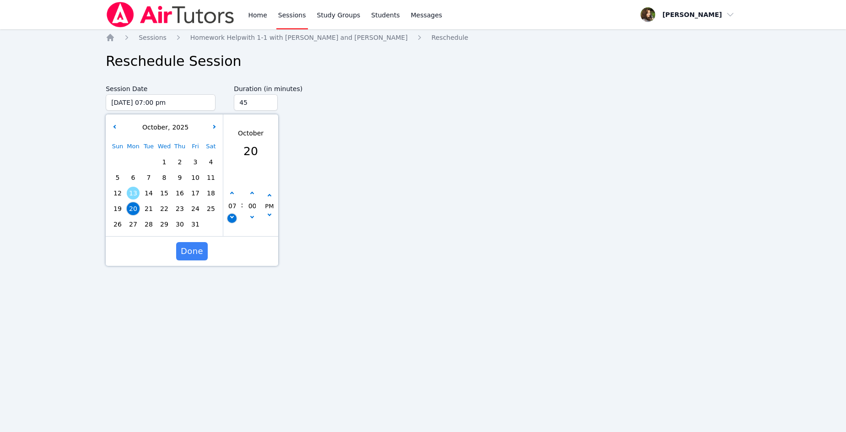
type input "[DATE] 06:00 pm"
type input "06"
click at [230, 216] on icon "button" at bounding box center [232, 217] width 4 height 4
type input "[DATE] 05:00 pm"
type input "05"
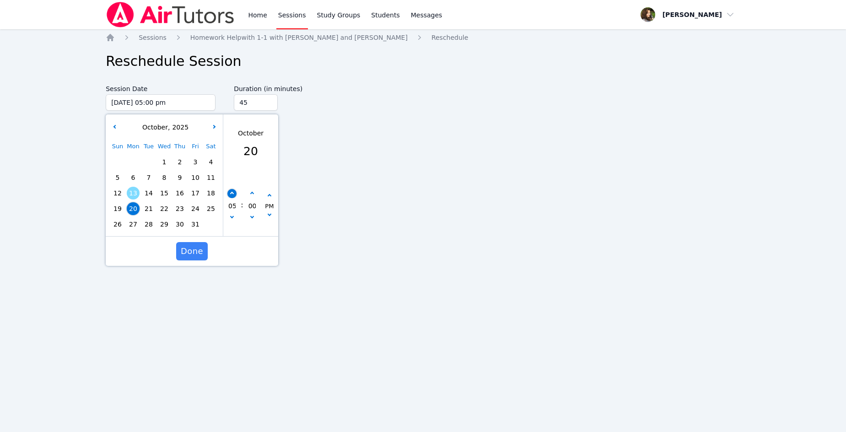
click at [229, 194] on button "button" at bounding box center [231, 193] width 9 height 9
type input "[DATE] 06:00 pm"
type input "06"
click at [251, 194] on icon "button" at bounding box center [252, 194] width 4 height 4
type input "[DATE] 06:05 pm"
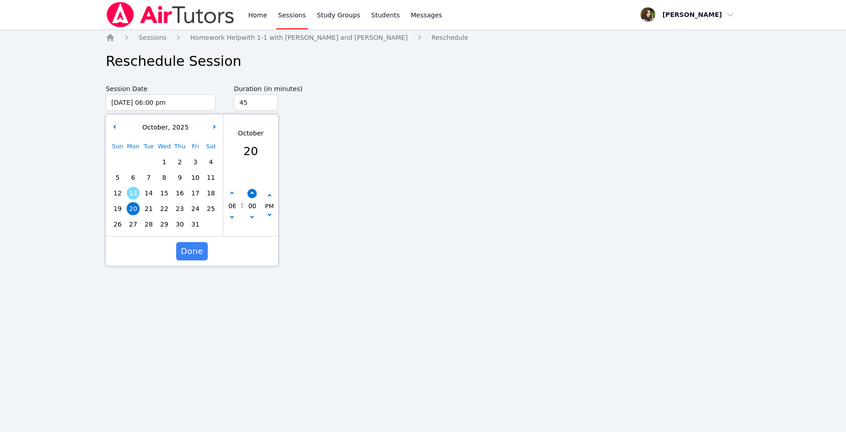
type input "05"
click at [251, 194] on icon "button" at bounding box center [252, 194] width 4 height 4
type input "[DATE] 06:10 pm"
type input "10"
click at [251, 194] on icon "button" at bounding box center [252, 194] width 4 height 4
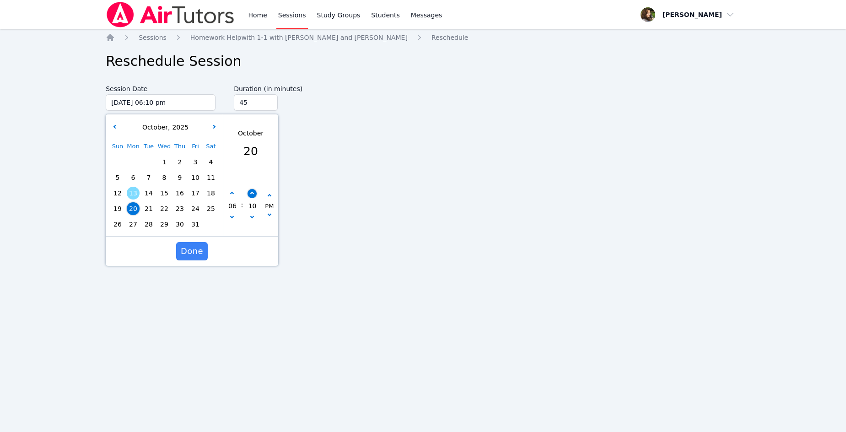
type input "[DATE] 06:15 pm"
type input "15"
click at [251, 194] on icon "button" at bounding box center [252, 194] width 4 height 4
type input "[DATE] 06:20 pm"
type input "20"
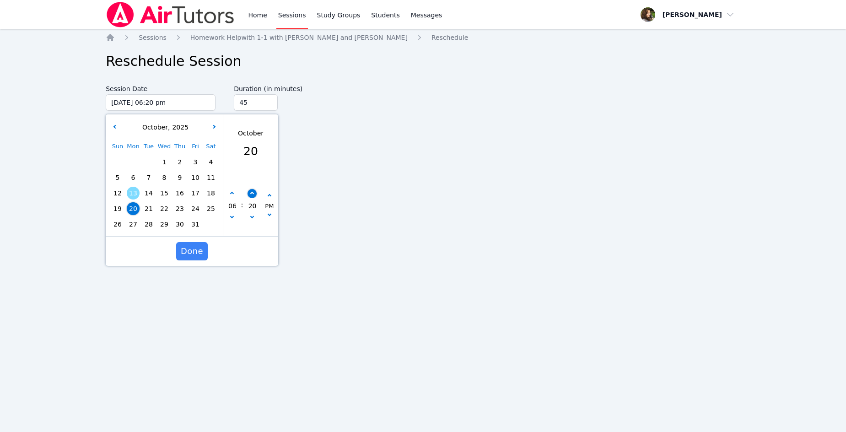
click at [251, 194] on icon "button" at bounding box center [252, 194] width 4 height 4
type input "[DATE] 06:25 pm"
type input "25"
click at [251, 194] on icon "button" at bounding box center [252, 194] width 4 height 4
type input "[DATE] 06:30 pm"
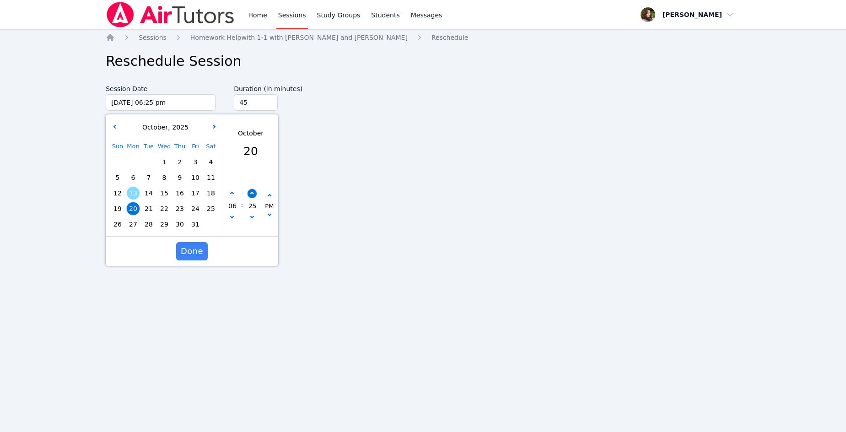
type input "30"
type input "60"
click at [272, 98] on input "60" at bounding box center [256, 102] width 44 height 16
click at [199, 254] on span "Done" at bounding box center [192, 251] width 22 height 13
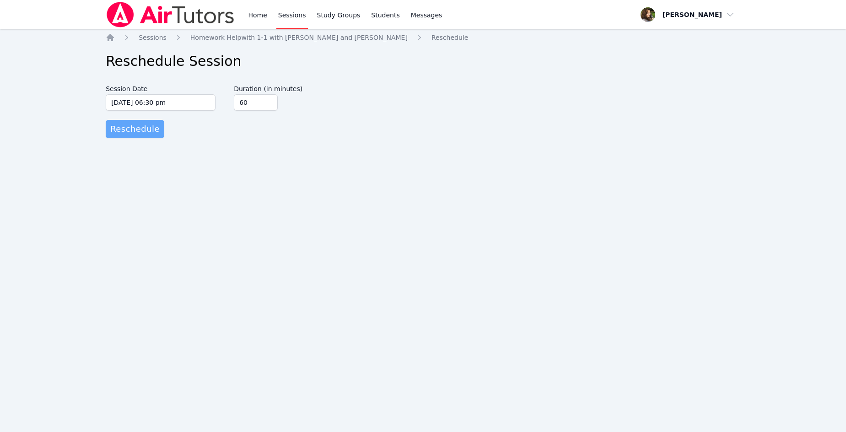
click at [135, 127] on span "Reschedule" at bounding box center [134, 129] width 49 height 13
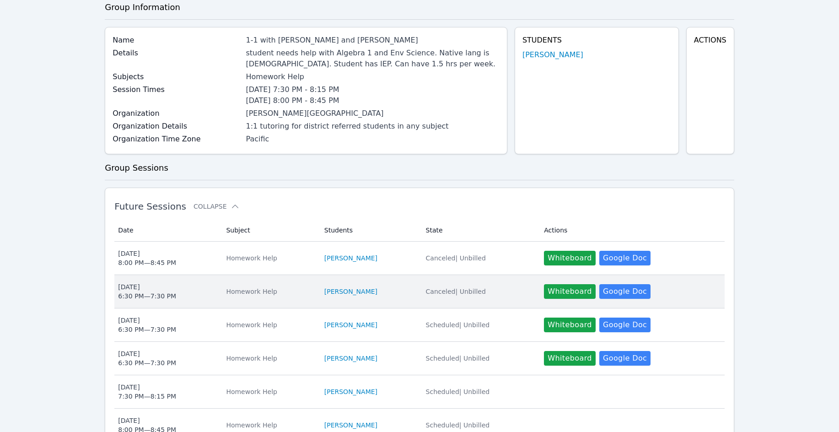
scroll to position [91, 0]
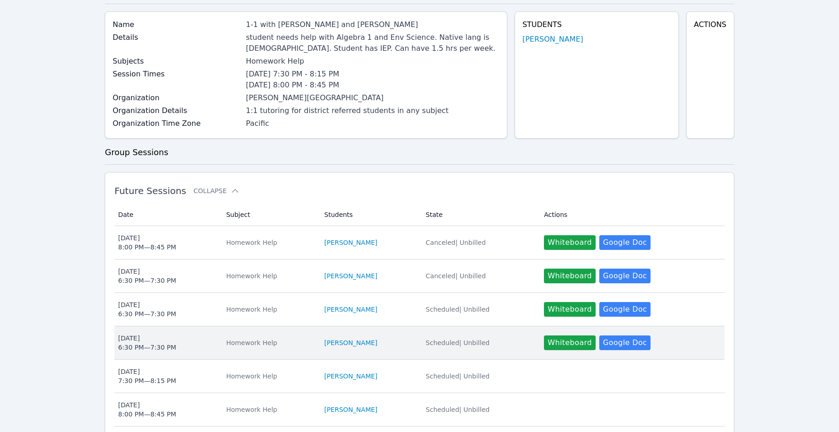
click at [413, 339] on li "[PERSON_NAME]" at bounding box center [369, 342] width 91 height 9
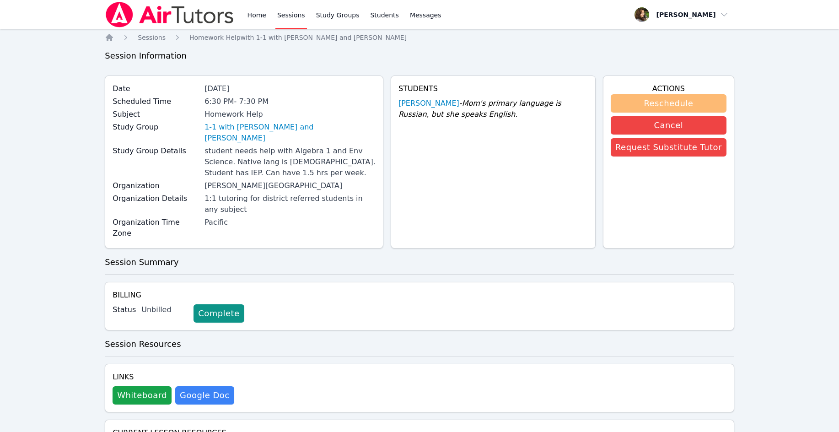
click at [667, 101] on button "Reschedule" at bounding box center [669, 103] width 116 height 18
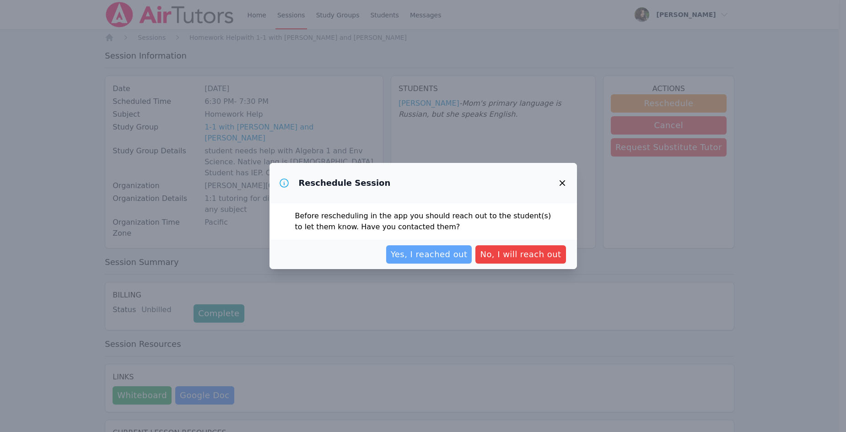
click at [464, 258] on span "Yes, I reached out" at bounding box center [429, 254] width 77 height 13
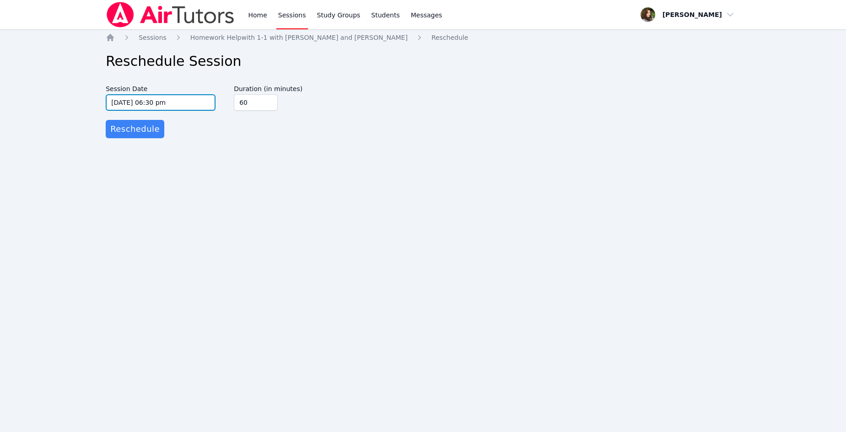
click at [171, 100] on input "[DATE] 06:30 pm" at bounding box center [161, 102] width 110 height 16
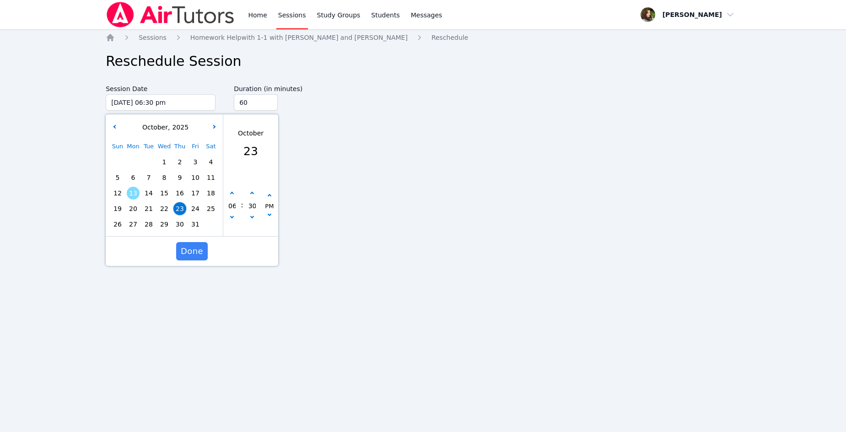
click at [167, 209] on span "22" at bounding box center [164, 208] width 13 height 13
type input "[DATE] 06:30 pm"
click at [189, 252] on span "Done" at bounding box center [192, 251] width 22 height 13
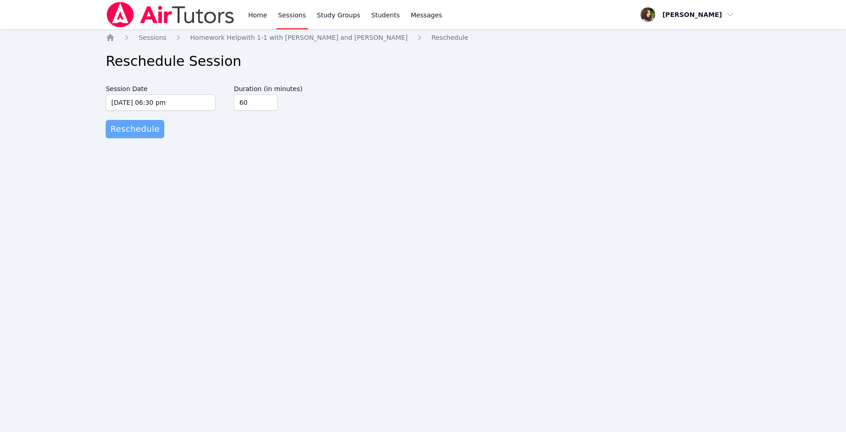
click at [134, 128] on span "Reschedule" at bounding box center [134, 129] width 49 height 13
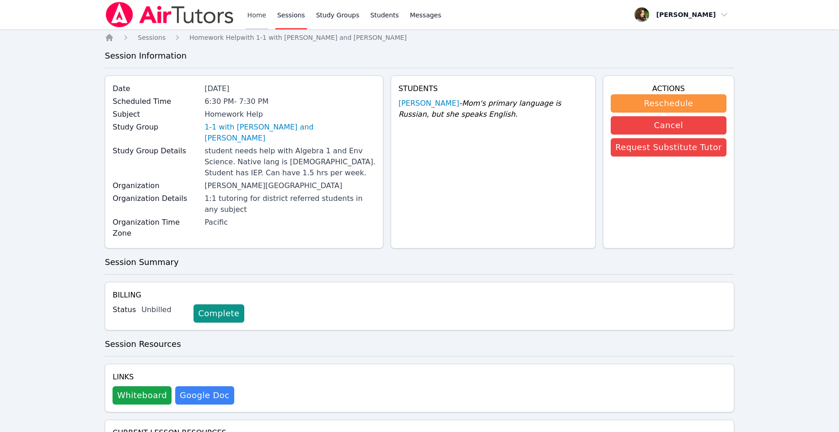
click at [256, 17] on link "Home" at bounding box center [257, 14] width 22 height 29
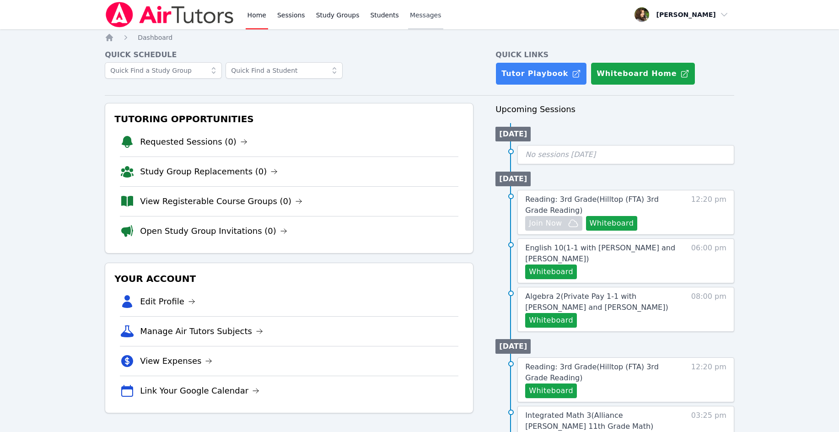
click at [415, 17] on span "Messages" at bounding box center [426, 15] width 32 height 9
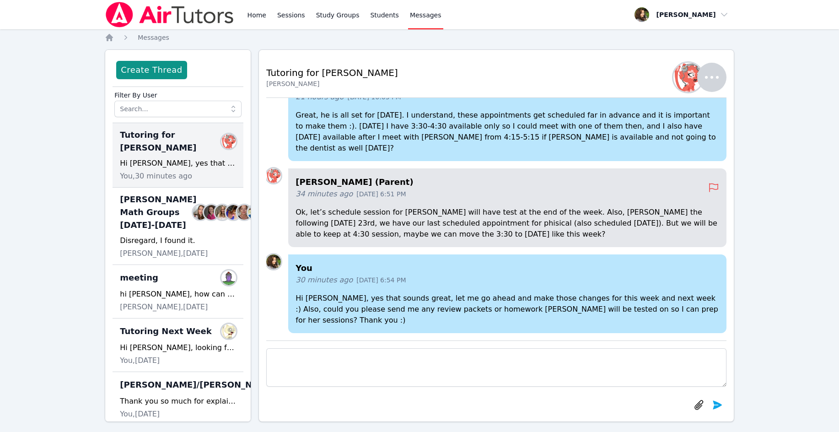
click at [389, 375] on textarea at bounding box center [496, 367] width 460 height 38
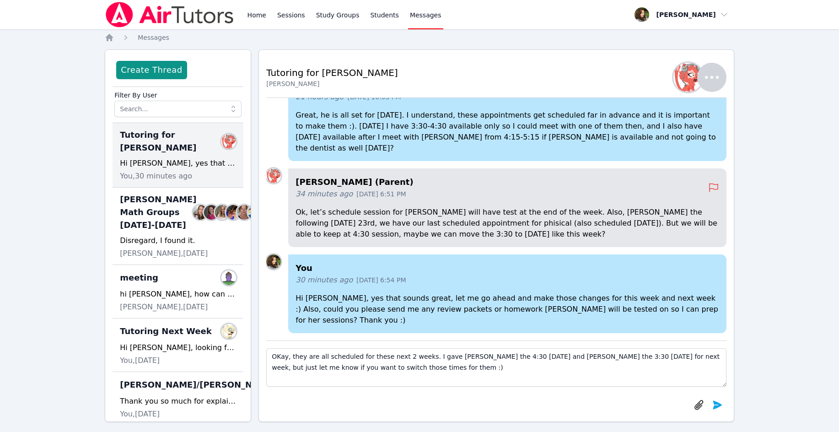
click at [517, 355] on textarea "OKay, they are all scheduled for these next 2 weeks. I gave [PERSON_NAME] the 4…" at bounding box center [496, 367] width 460 height 38
click at [646, 356] on textarea "OKay, they are all scheduled for these next 2 weeks. I gave [PERSON_NAME] the 4…" at bounding box center [496, 367] width 460 height 38
click at [684, 357] on textarea "OKay, they are all scheduled for these next 2 weeks. I gave [PERSON_NAME] the 4…" at bounding box center [496, 367] width 460 height 38
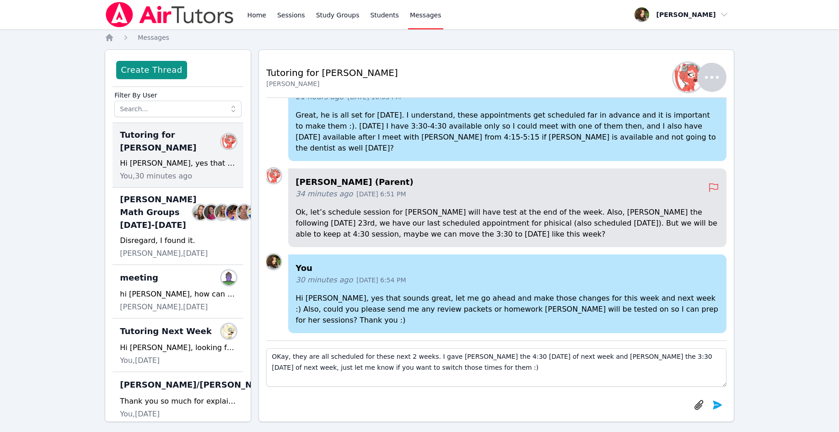
drag, startPoint x: 348, startPoint y: 367, endPoint x: 409, endPoint y: 367, distance: 61.8
click at [409, 367] on textarea "OKay, they are all scheduled for these next 2 weeks. I gave [PERSON_NAME] the 4…" at bounding box center [496, 367] width 460 height 38
click at [311, 366] on textarea "OKay, they are all scheduled for these next 2 weeks. I gave [PERSON_NAME] the 4…" at bounding box center [496, 367] width 460 height 38
click at [505, 374] on textarea "OKay, they are all scheduled for these next 2 weeks. I gave [PERSON_NAME] the 4…" at bounding box center [496, 367] width 460 height 38
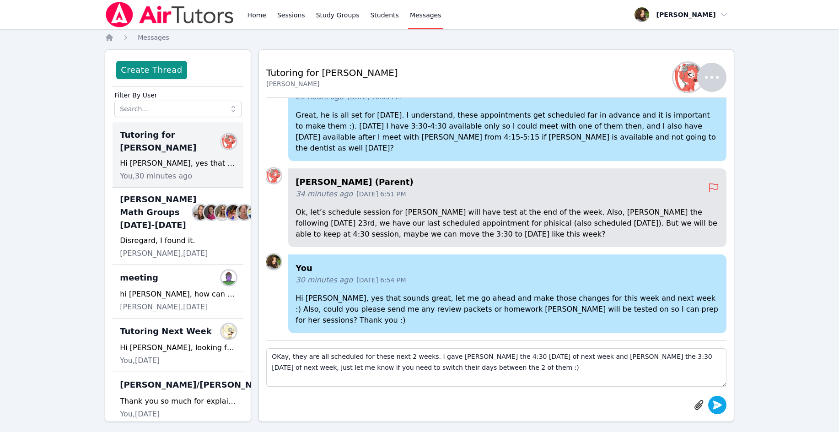
type textarea "OKay, they are all scheduled for these next 2 weeks. I gave [PERSON_NAME] the 4…"
click at [715, 409] on icon "submit" at bounding box center [717, 404] width 11 height 11
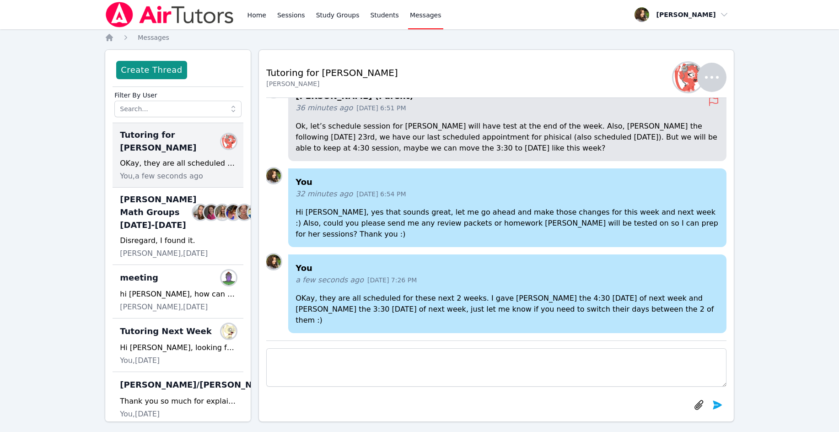
scroll to position [0, 0]
drag, startPoint x: 250, startPoint y: 14, endPoint x: 226, endPoint y: 16, distance: 23.9
click at [248, 14] on link "Home" at bounding box center [257, 14] width 22 height 29
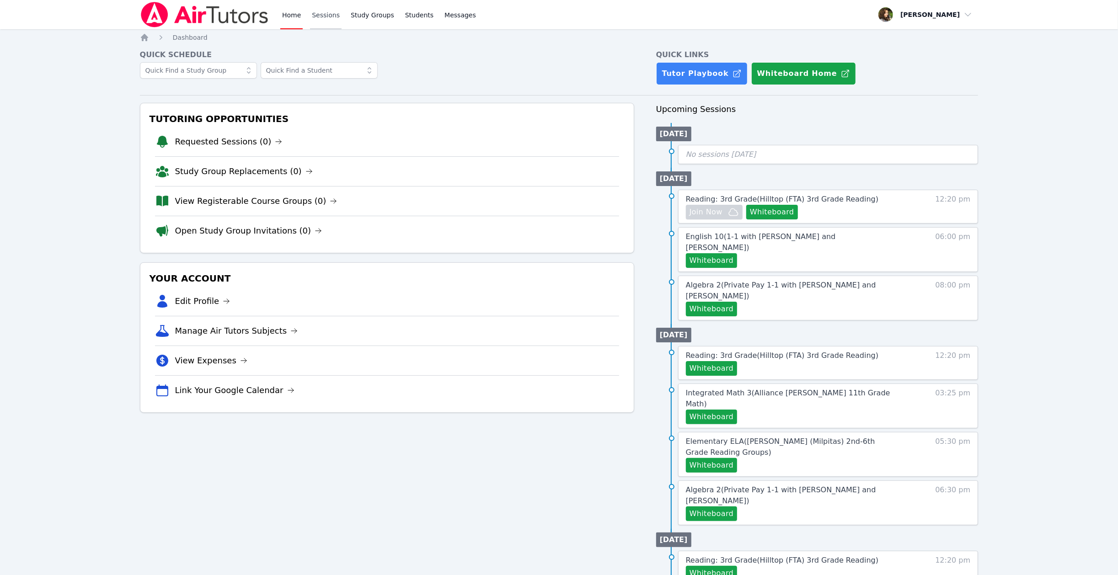
click at [317, 16] on link "Sessions" at bounding box center [326, 14] width 32 height 29
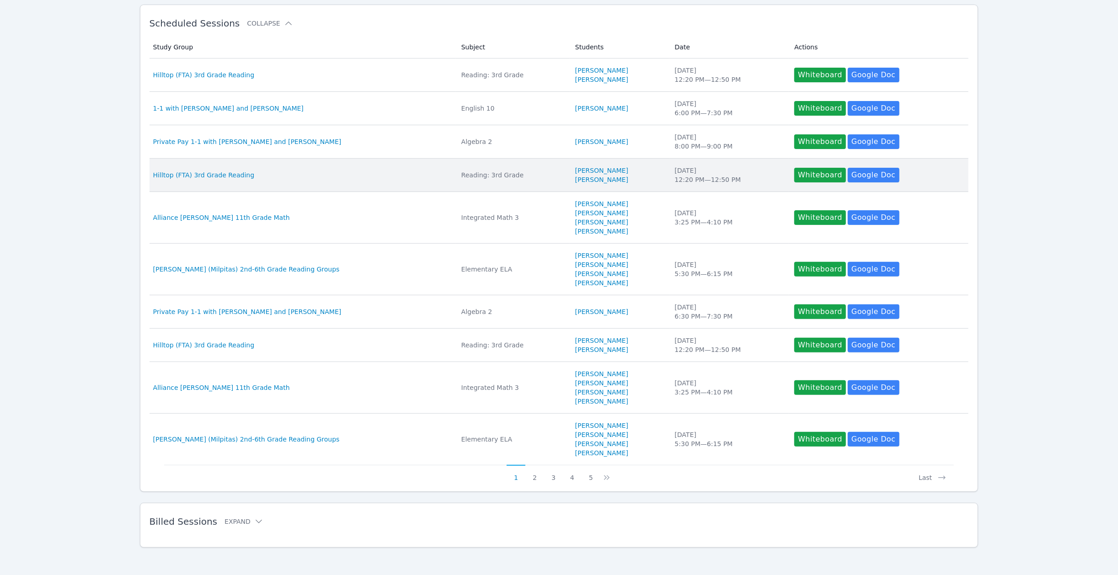
scroll to position [163, 0]
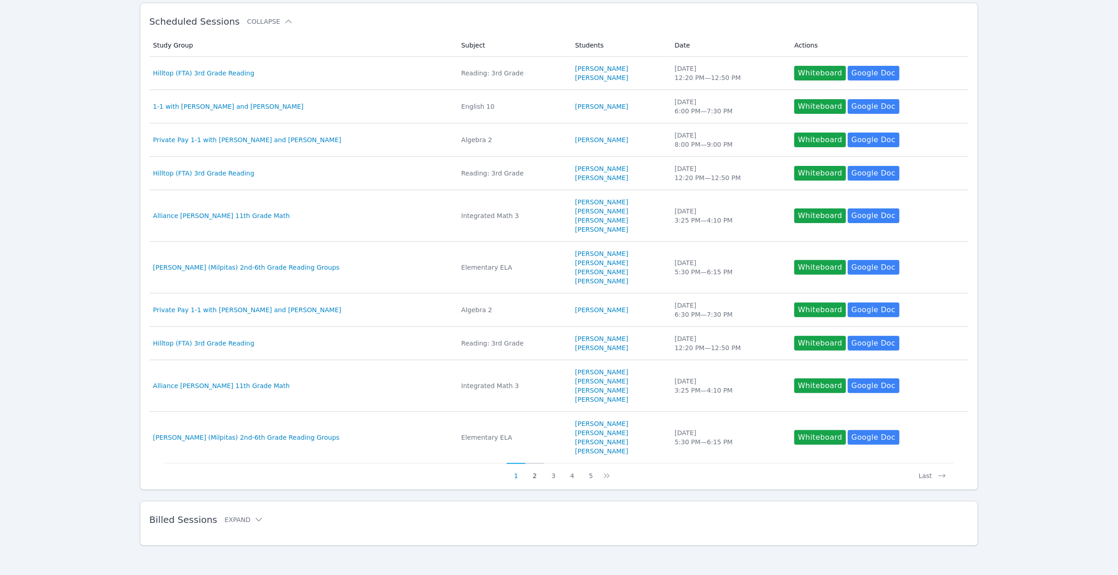
click at [533, 431] on button "2" at bounding box center [535, 471] width 19 height 17
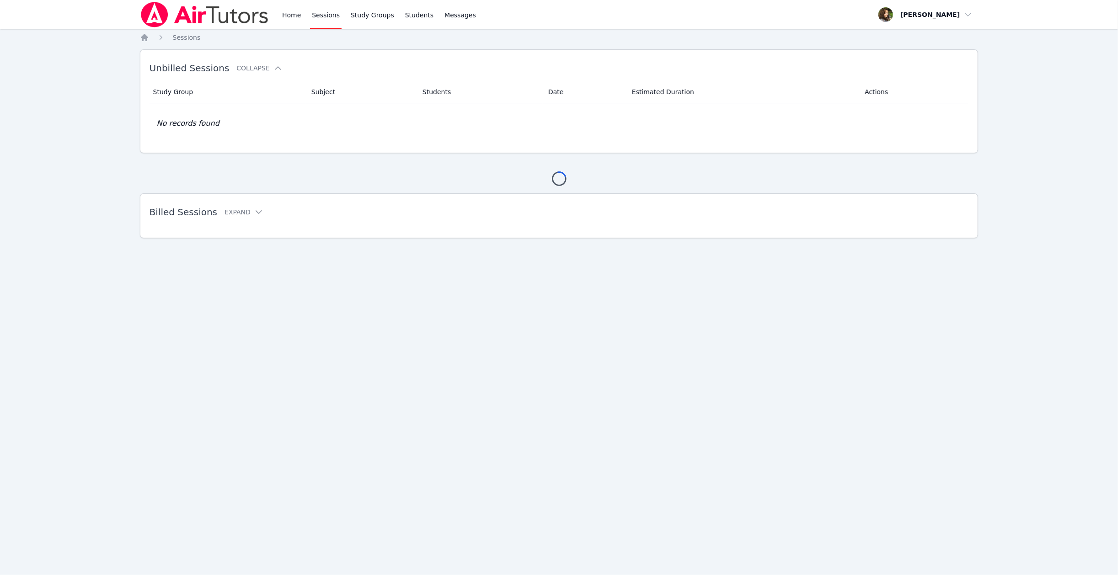
scroll to position [0, 0]
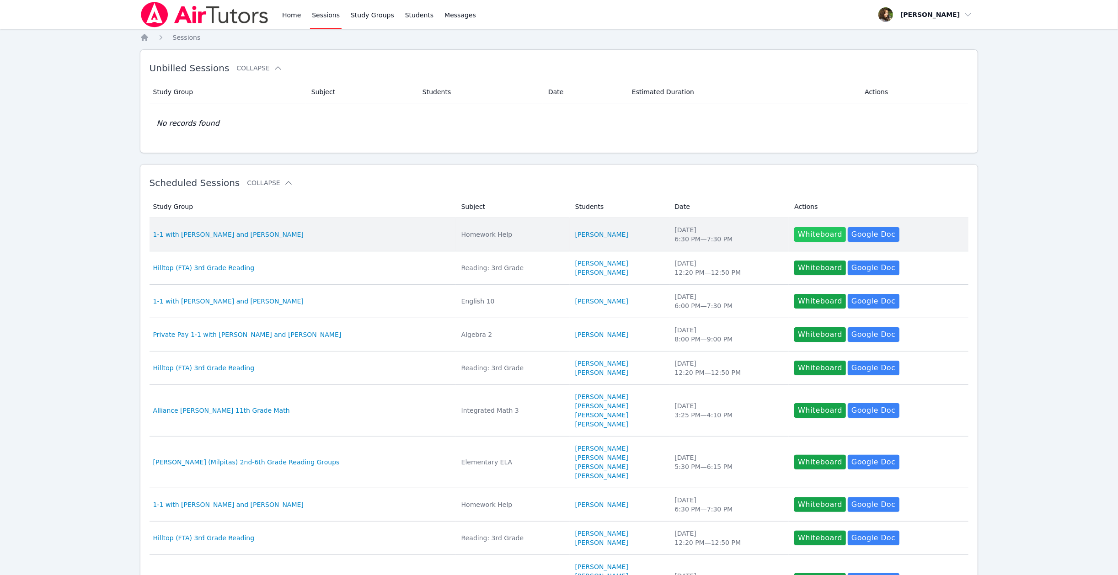
click at [805, 232] on button "Whiteboard" at bounding box center [821, 234] width 52 height 15
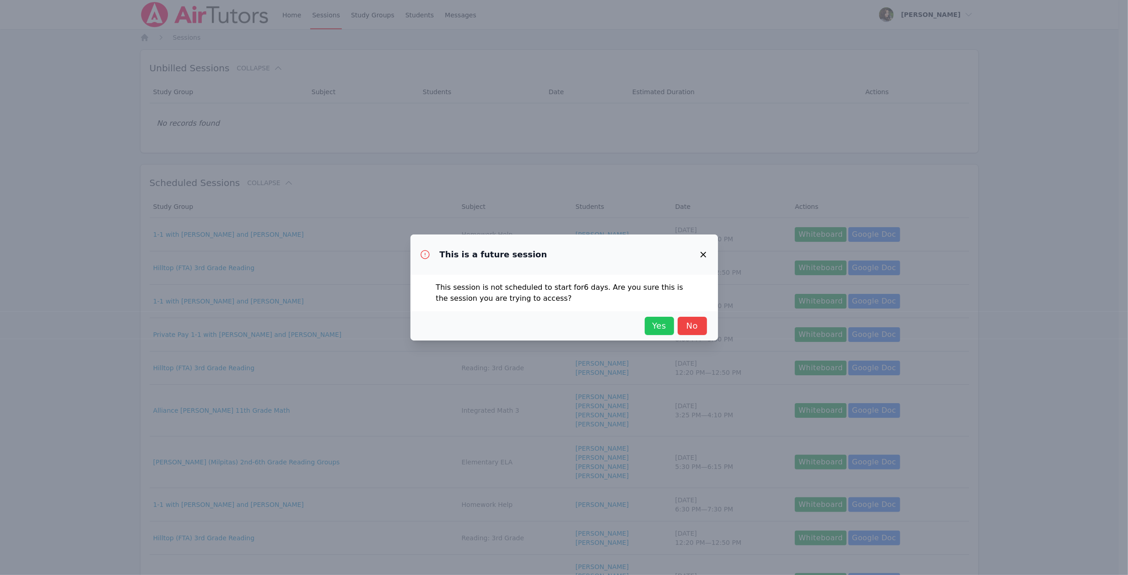
click at [650, 332] on span "Yes" at bounding box center [659, 326] width 20 height 13
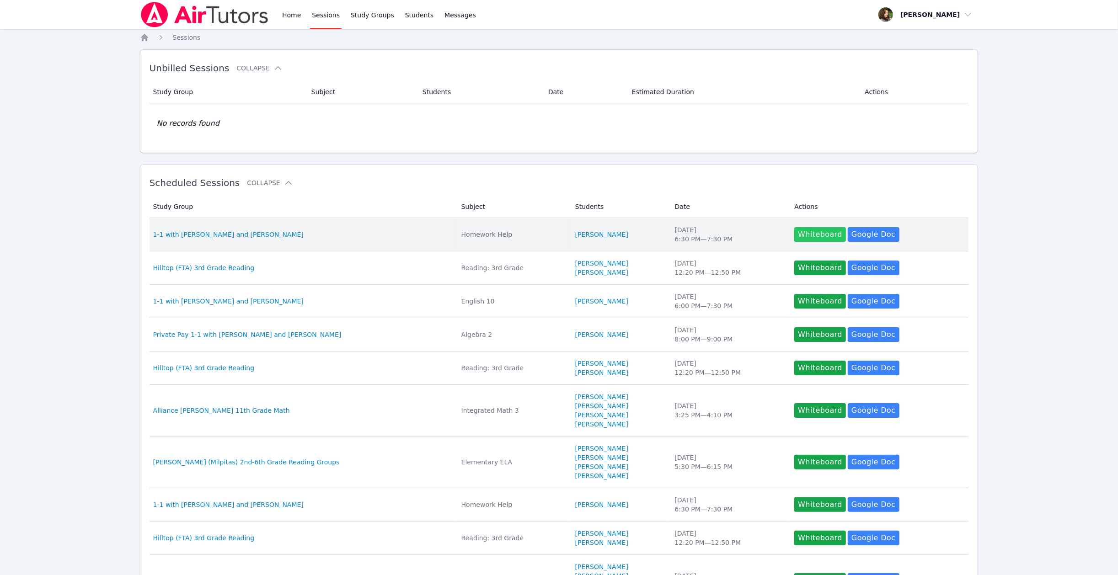
click at [811, 233] on button "Whiteboard" at bounding box center [821, 234] width 52 height 15
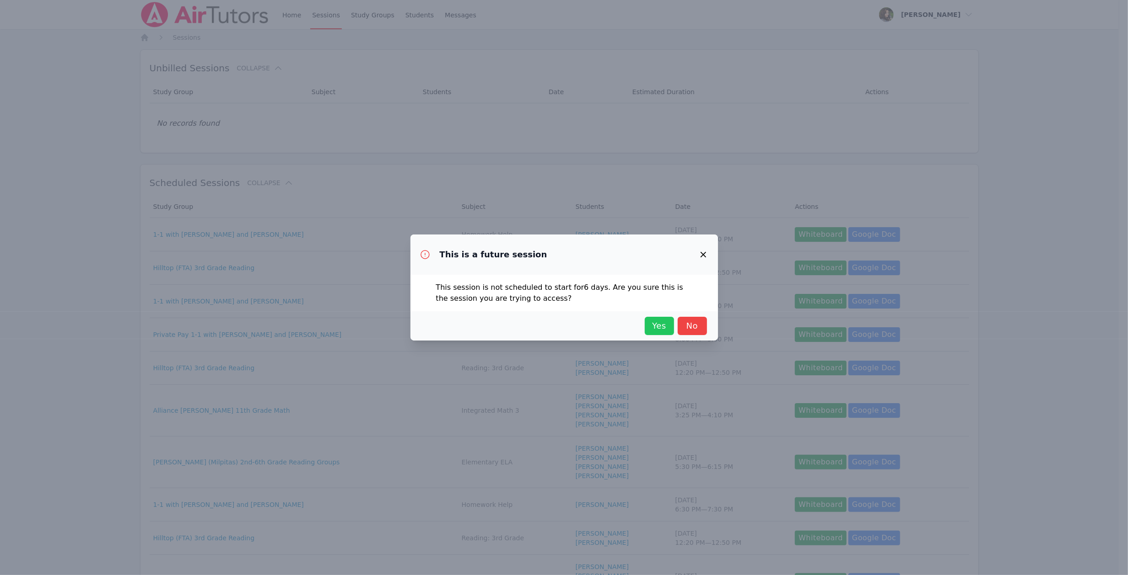
click at [663, 324] on span "Yes" at bounding box center [659, 326] width 20 height 13
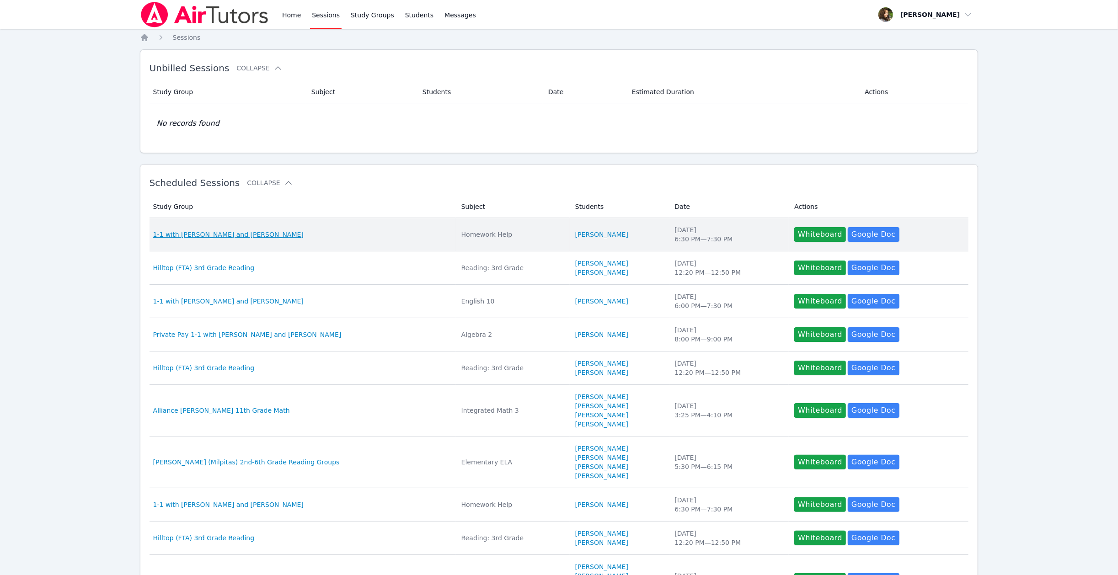
click at [250, 232] on span "1-1 with [PERSON_NAME] and [PERSON_NAME]" at bounding box center [228, 234] width 150 height 9
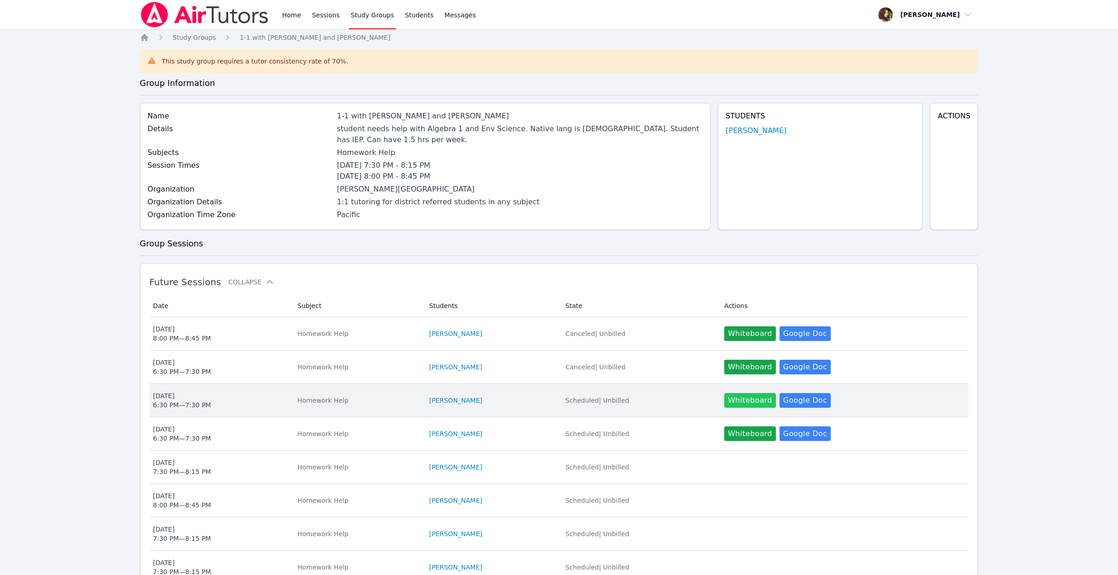
click at [758, 398] on button "Whiteboard" at bounding box center [751, 400] width 52 height 15
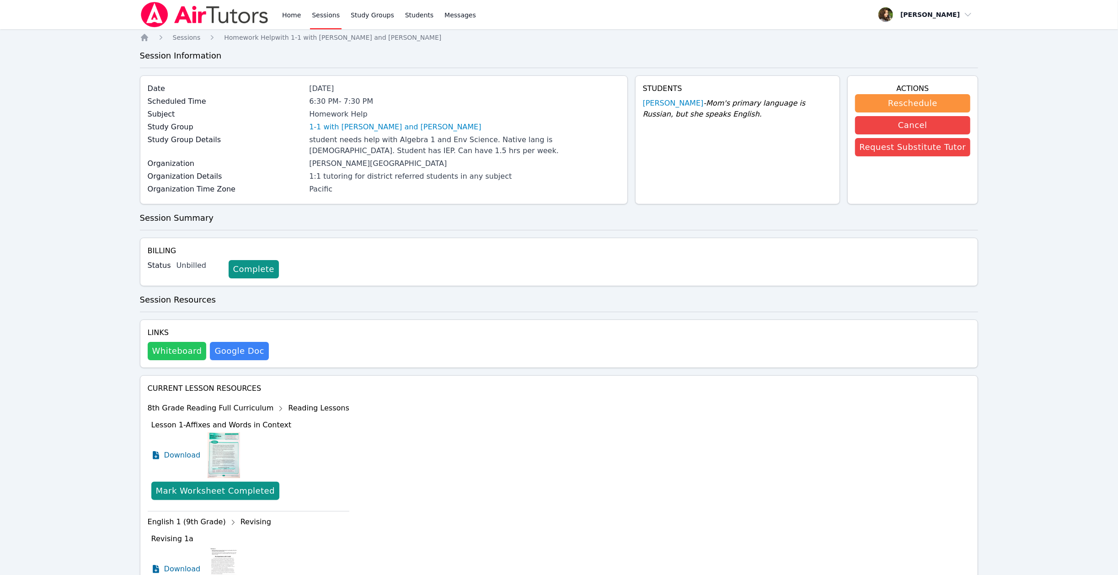
click at [172, 356] on button "Whiteboard" at bounding box center [177, 351] width 59 height 18
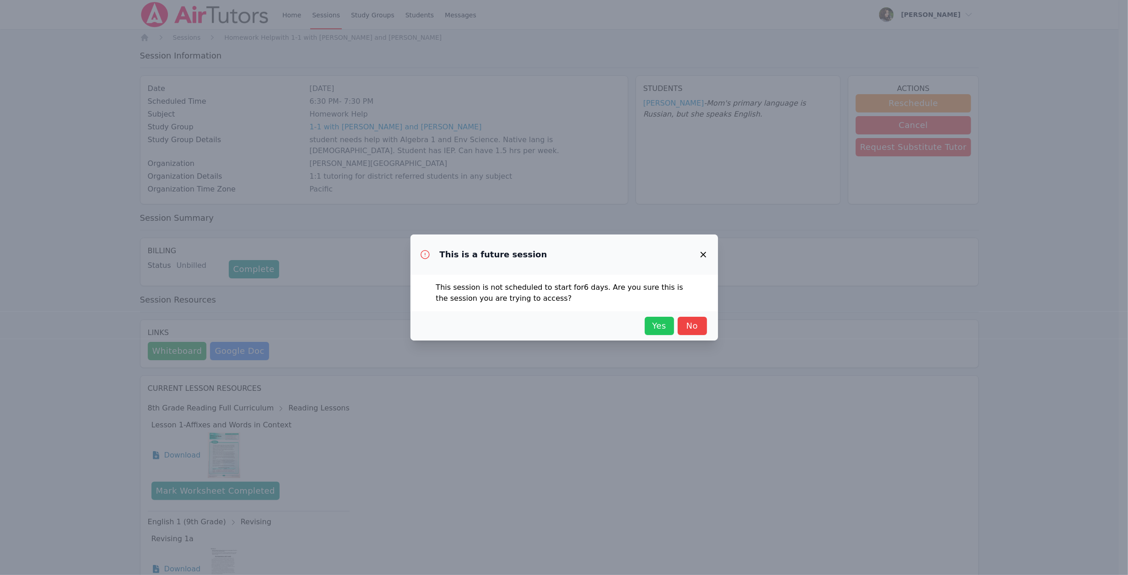
click at [663, 322] on span "Yes" at bounding box center [659, 326] width 20 height 13
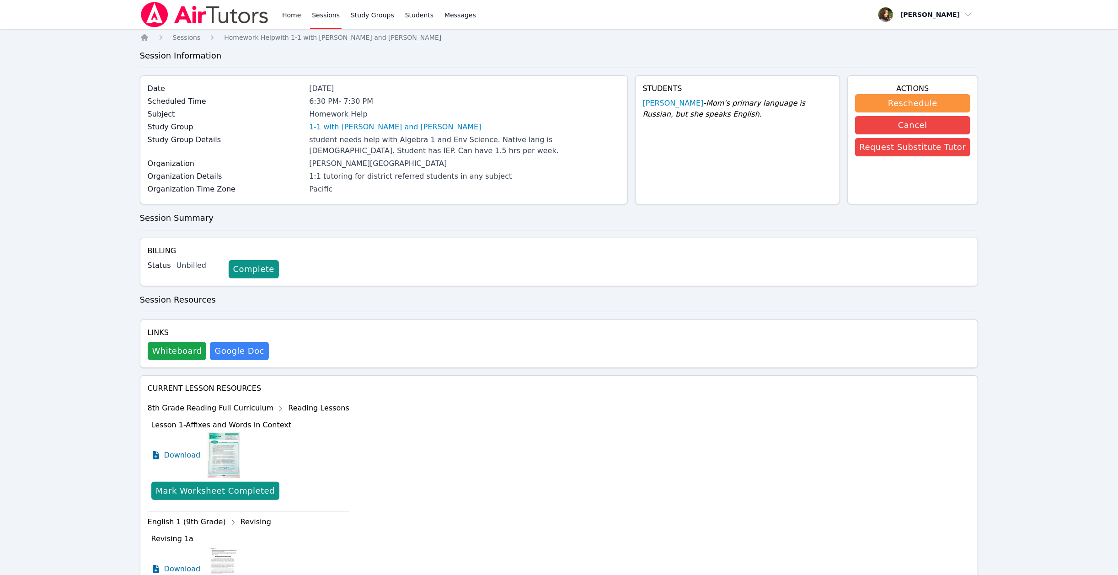
click at [224, 18] on img at bounding box center [204, 15] width 129 height 26
